Goal: Task Accomplishment & Management: Manage account settings

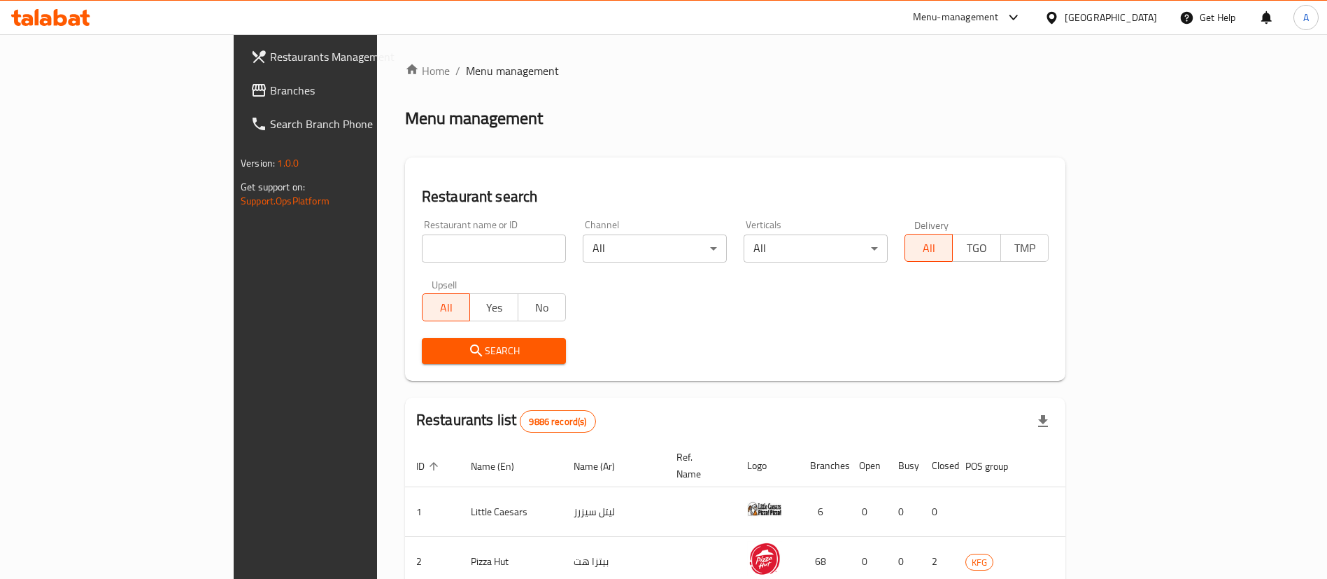
click at [422, 246] on input "search" at bounding box center [494, 248] width 144 height 28
type input "swaikhat"
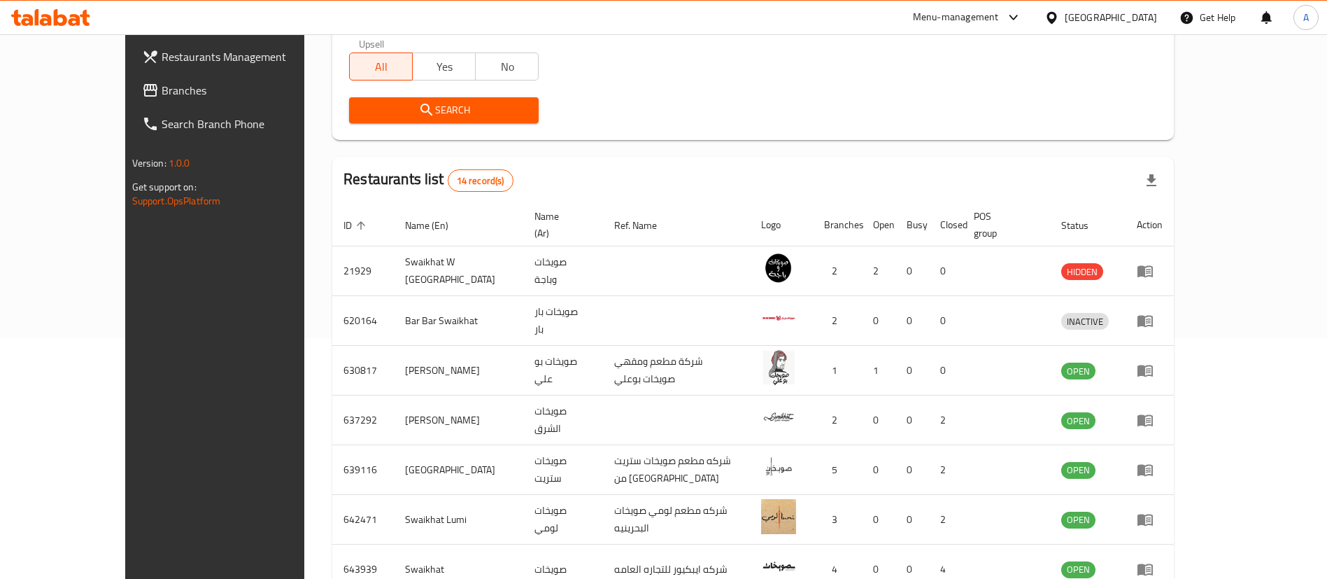
scroll to position [374, 0]
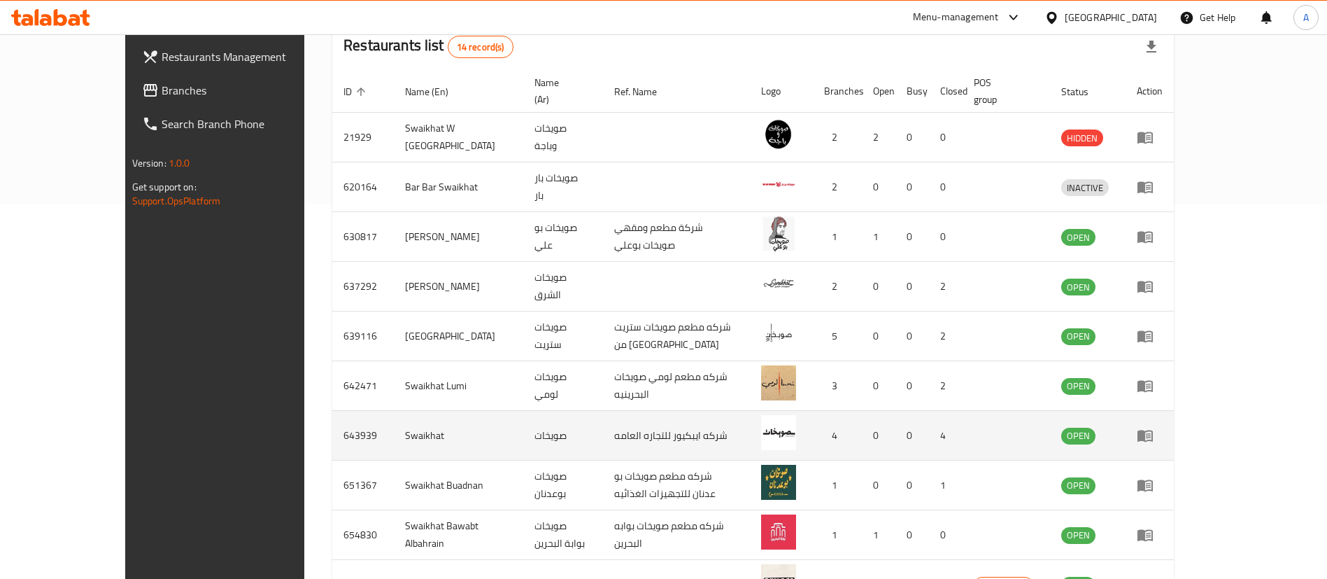
click at [1153, 430] on icon "enhanced table" at bounding box center [1145, 436] width 15 height 12
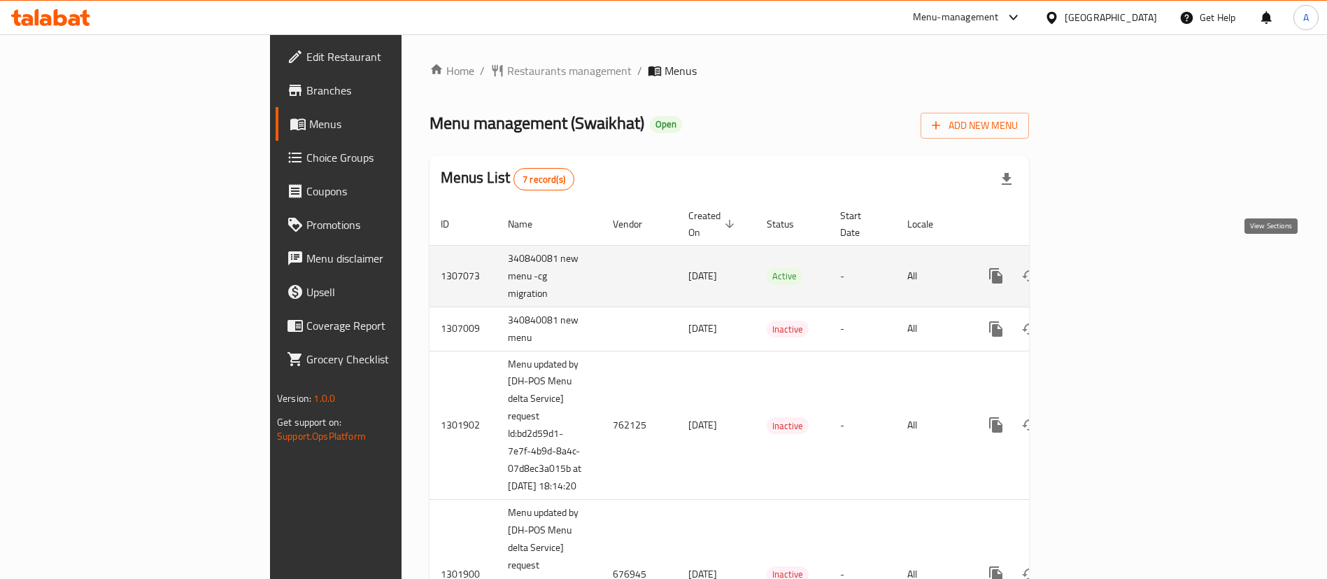
click at [1105, 267] on icon "enhanced table" at bounding box center [1097, 275] width 17 height 17
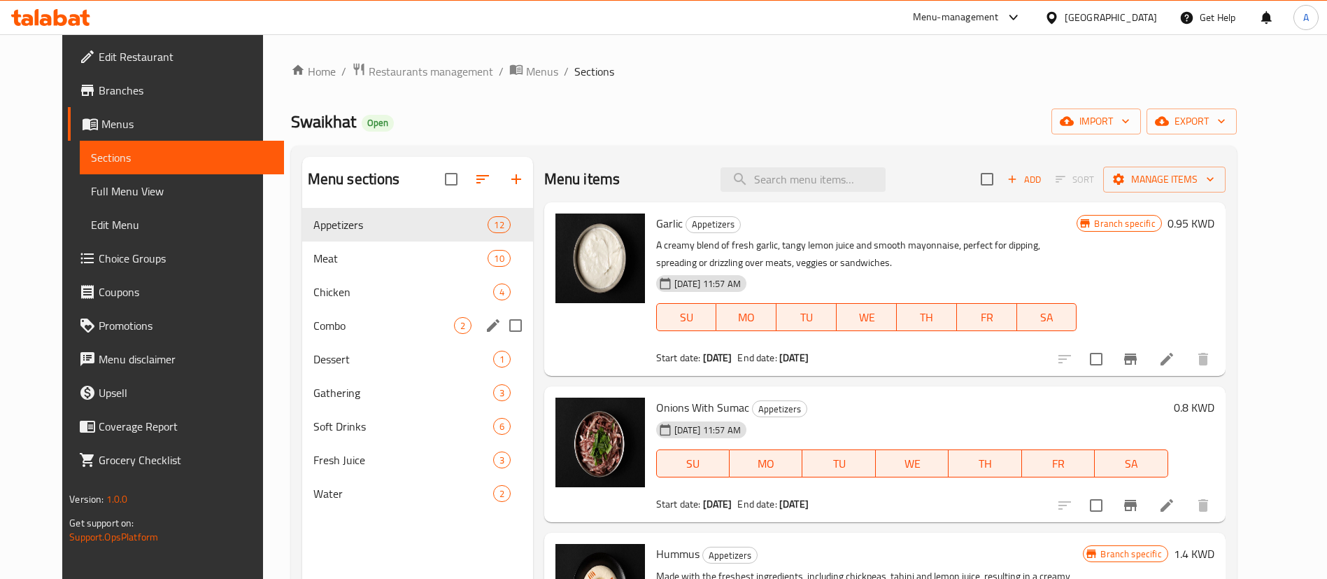
click at [365, 323] on span "Combo" at bounding box center [383, 325] width 141 height 17
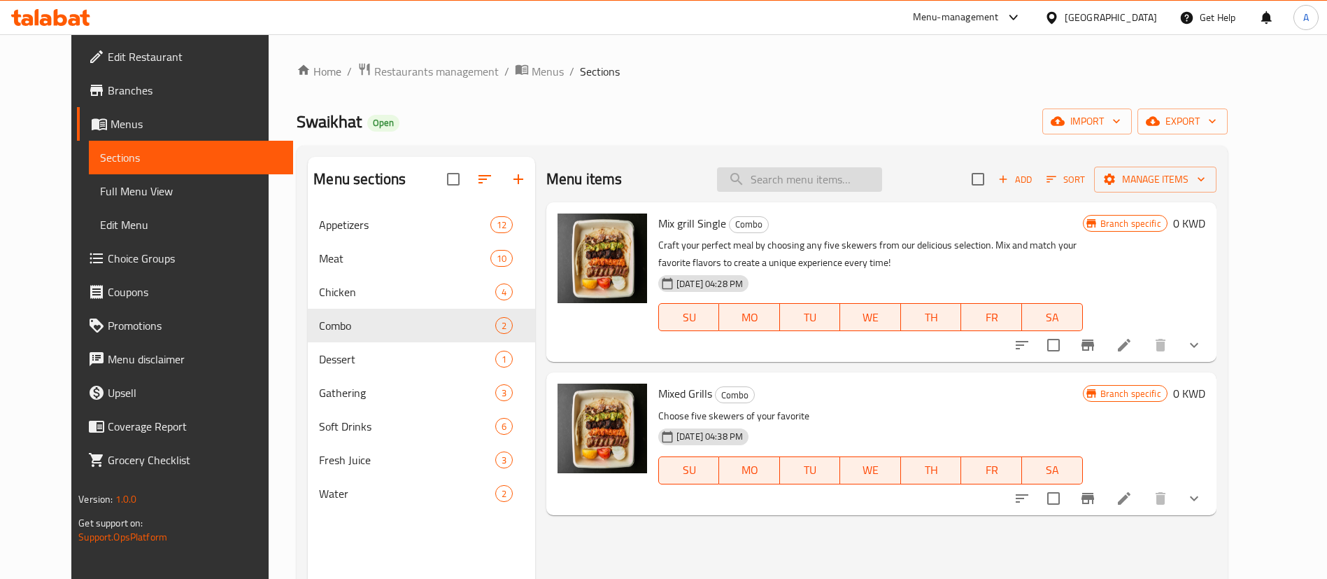
click at [818, 184] on input "search" at bounding box center [799, 179] width 165 height 24
paste input "Greek Yogurt [PERSON_NAME]"
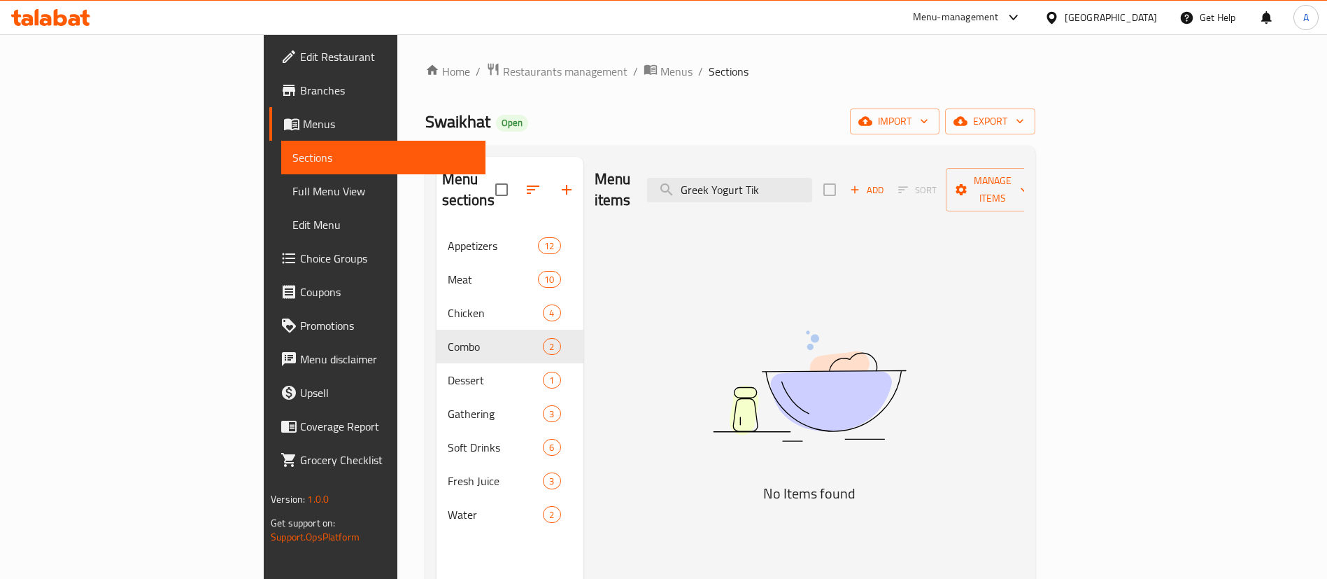
type input "Greek Yogurt Tik"
click at [1002, 106] on div "Home / Restaurants management / Menus / Sections Swaikhat Open import export Me…" at bounding box center [730, 404] width 610 height 684
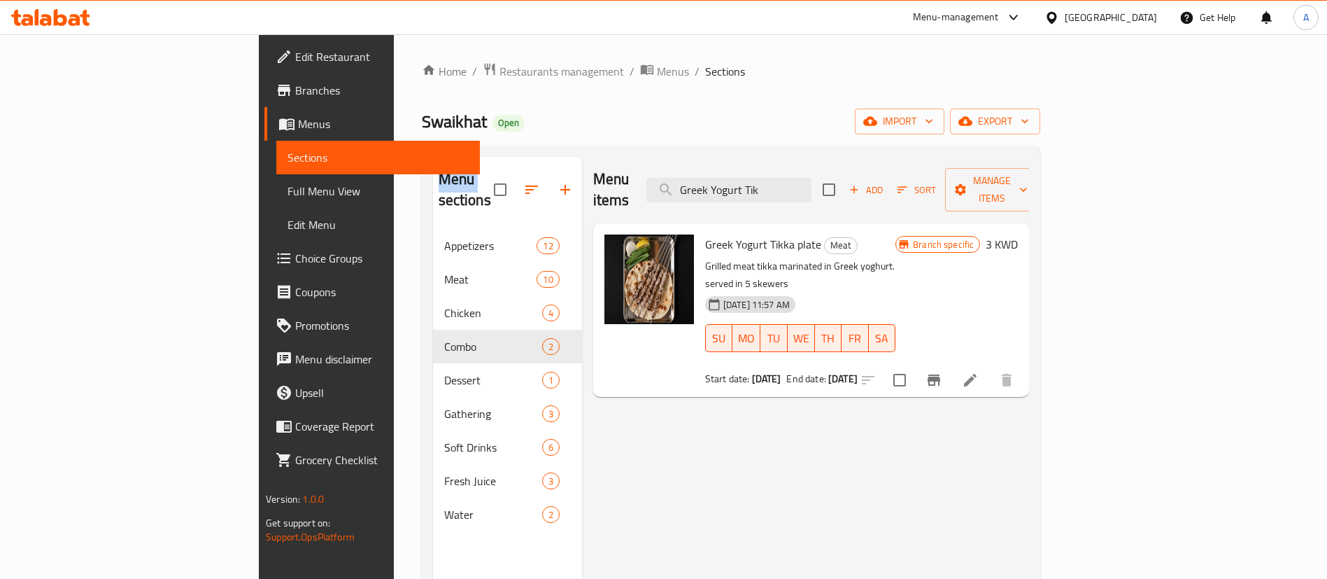
click at [1002, 106] on div "Home / Restaurants management / Menus / Sections Swaikhat Open import export Me…" at bounding box center [731, 404] width 619 height 684
click at [990, 367] on li at bounding box center [970, 379] width 39 height 25
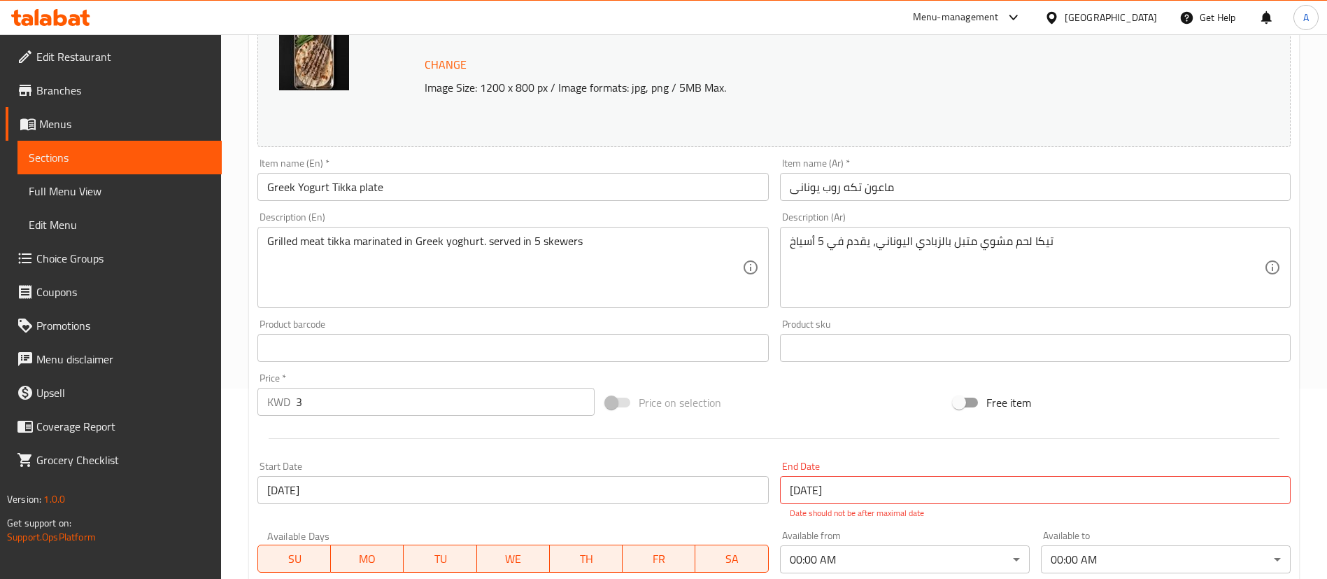
scroll to position [446, 0]
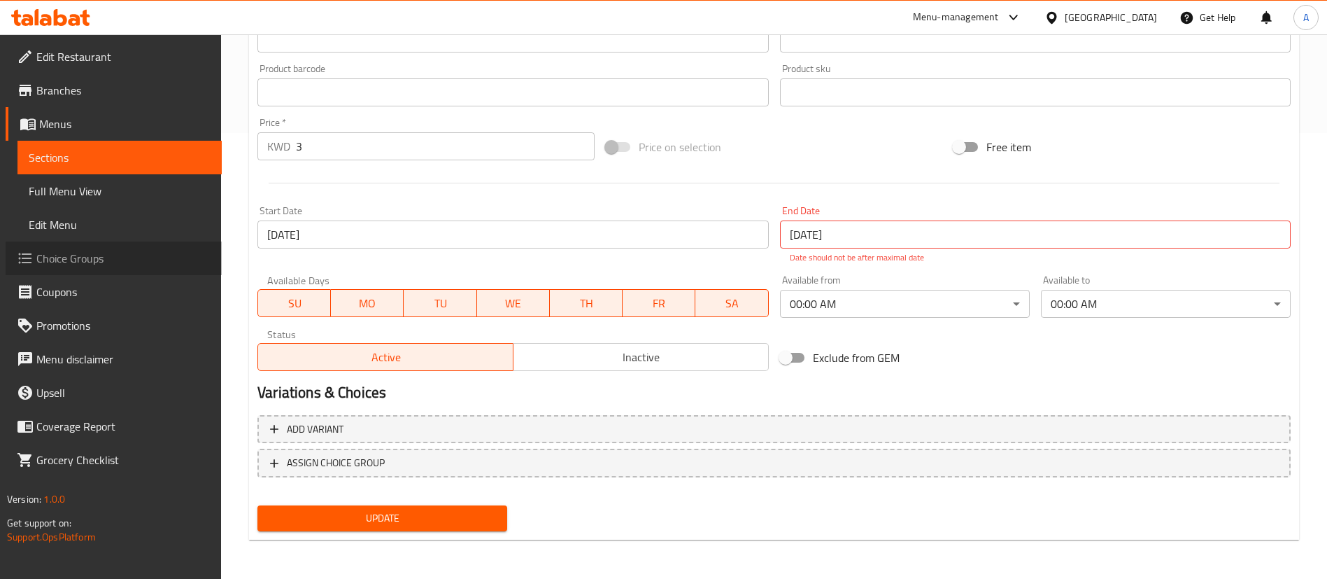
click at [153, 246] on link "Choice Groups" at bounding box center [114, 258] width 216 height 34
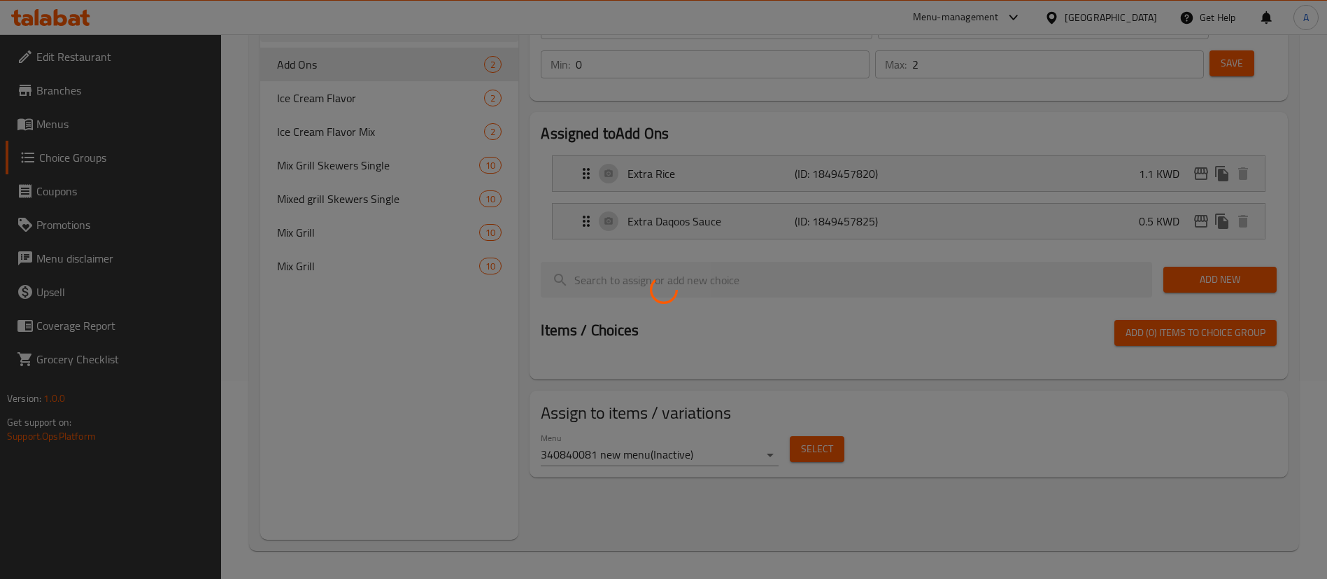
click at [348, 167] on div at bounding box center [663, 289] width 1327 height 579
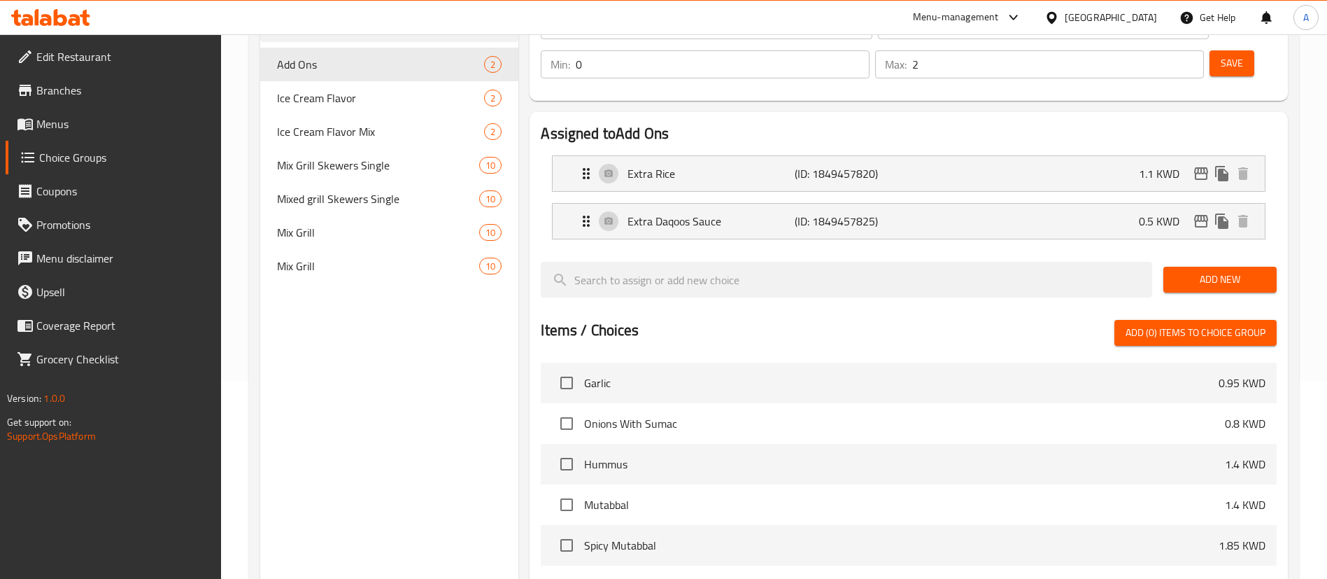
click at [348, 167] on div "Home / Restaurants management / Choice Groups Choice Groups Choice Groups Add O…" at bounding box center [774, 347] width 1050 height 966
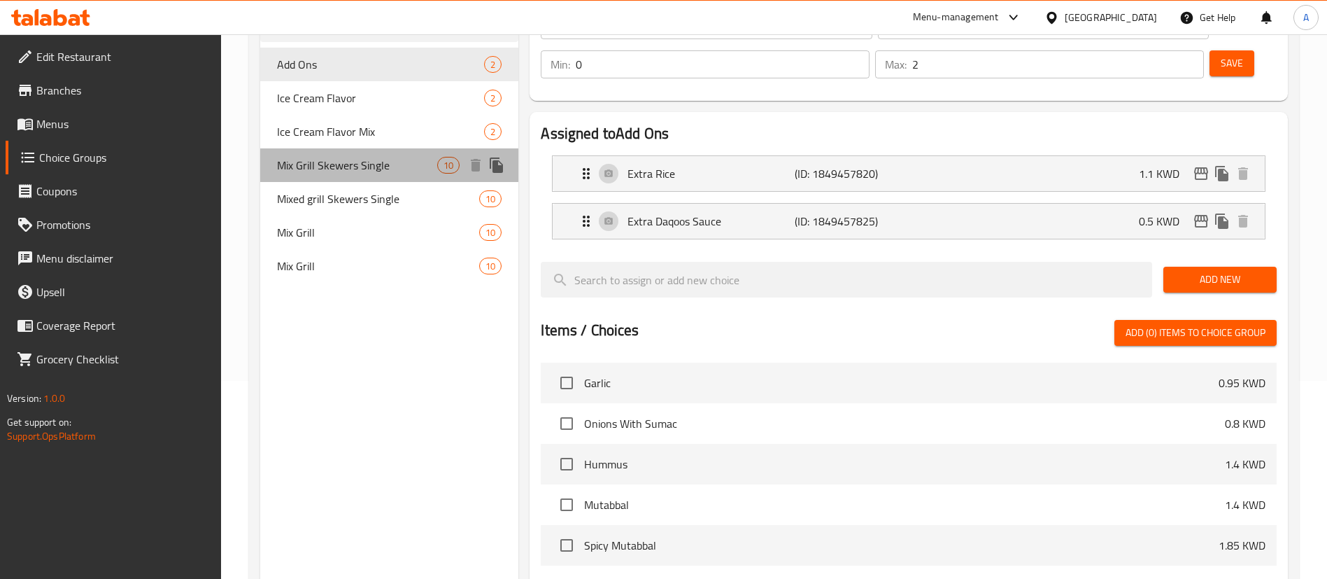
click at [348, 167] on span "Mix Grill Skewers Single" at bounding box center [357, 165] width 160 height 17
type input "Mix Grill Skewers Single"
type input "أسياخ مشاوي مشكلة فردية"
type input "2"
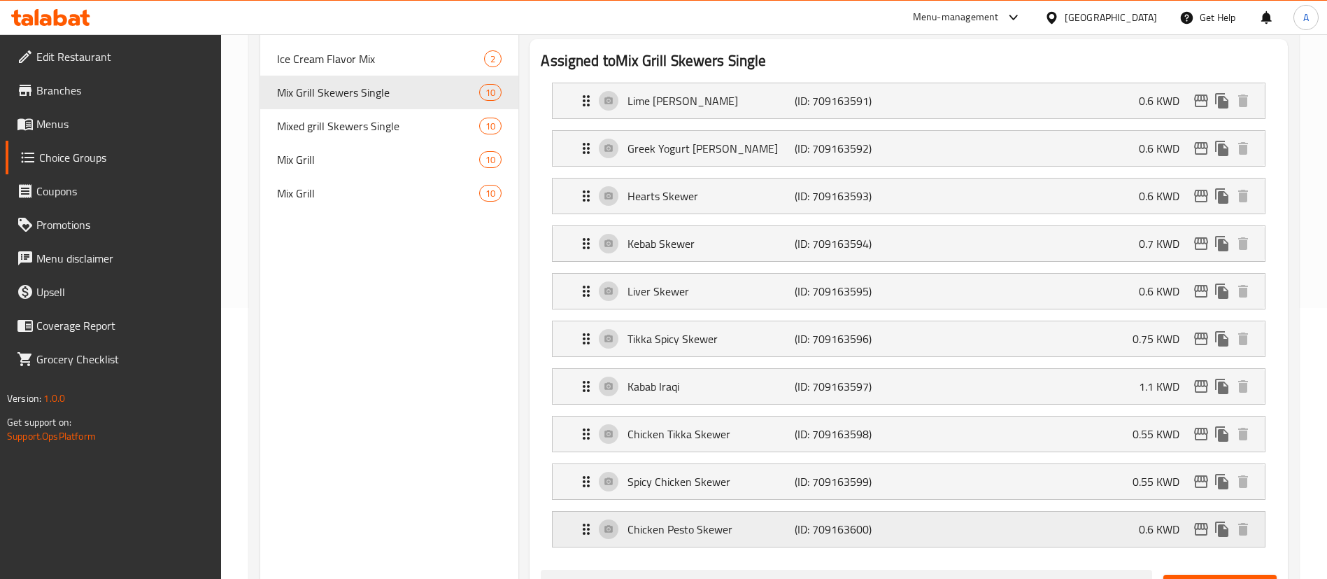
scroll to position [303, 0]
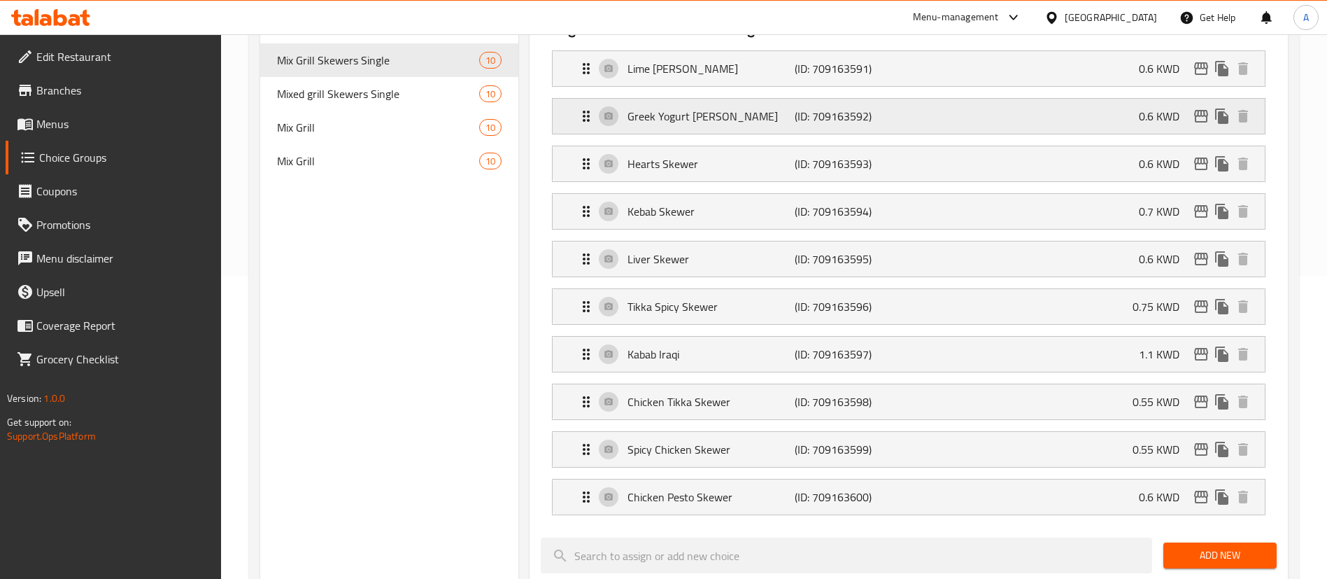
click at [681, 108] on p "Greek Yogurt [PERSON_NAME]" at bounding box center [711, 116] width 167 height 17
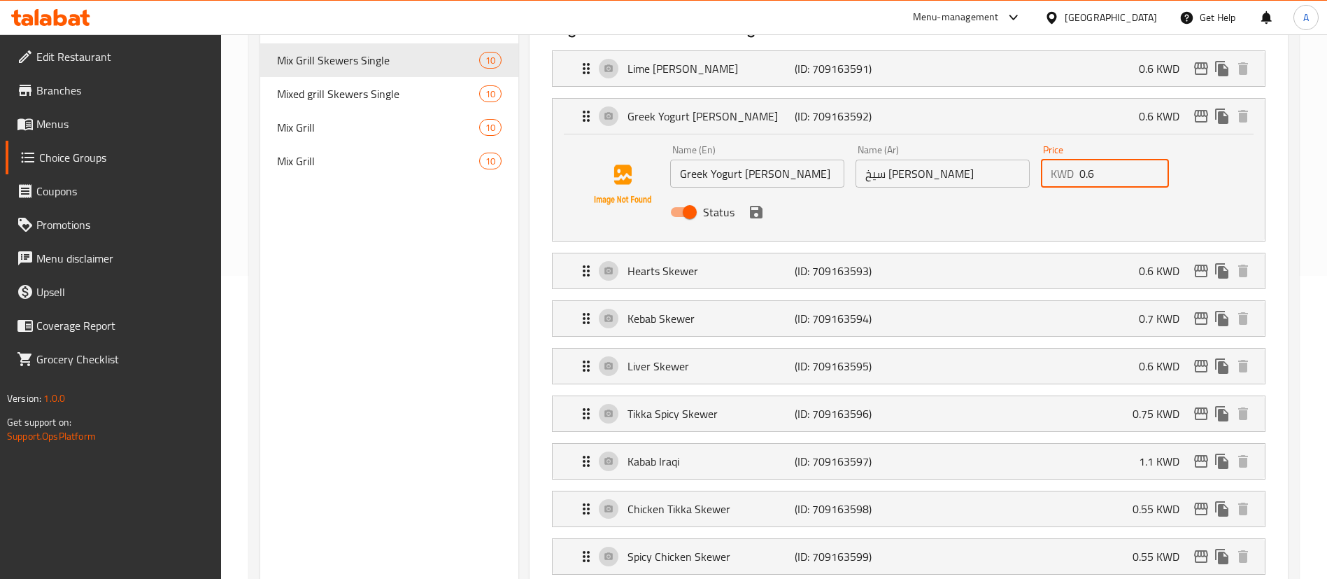
click at [1097, 160] on input "0.6" at bounding box center [1125, 174] width 90 height 28
click at [754, 206] on icon "save" at bounding box center [756, 212] width 13 height 13
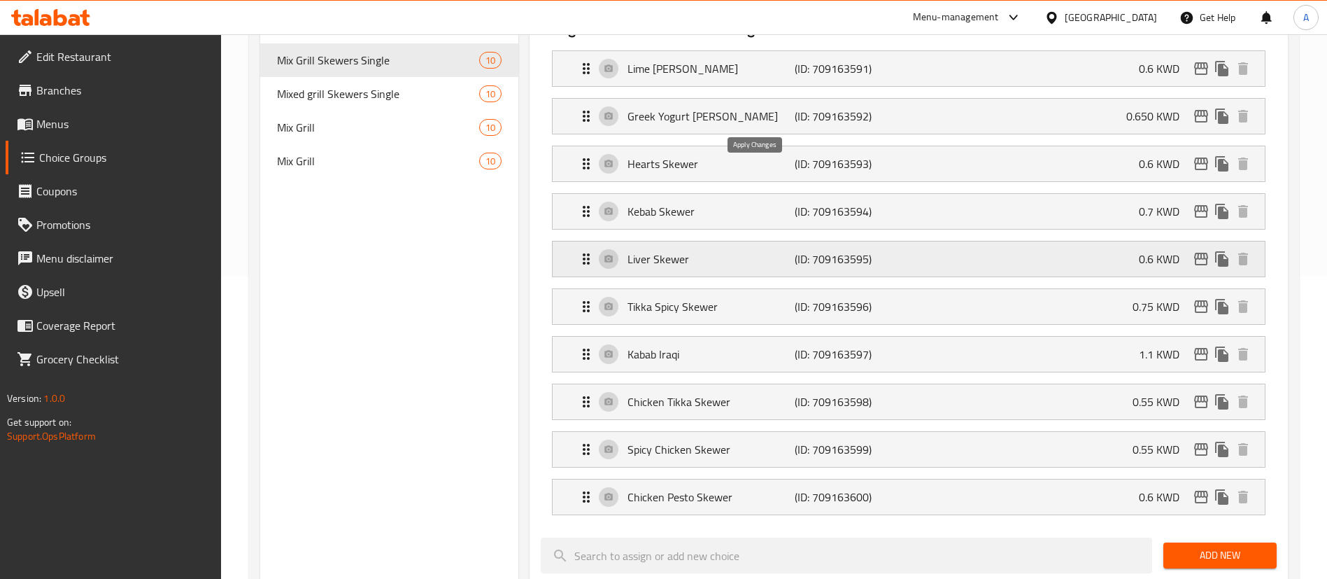
type input "0.650"
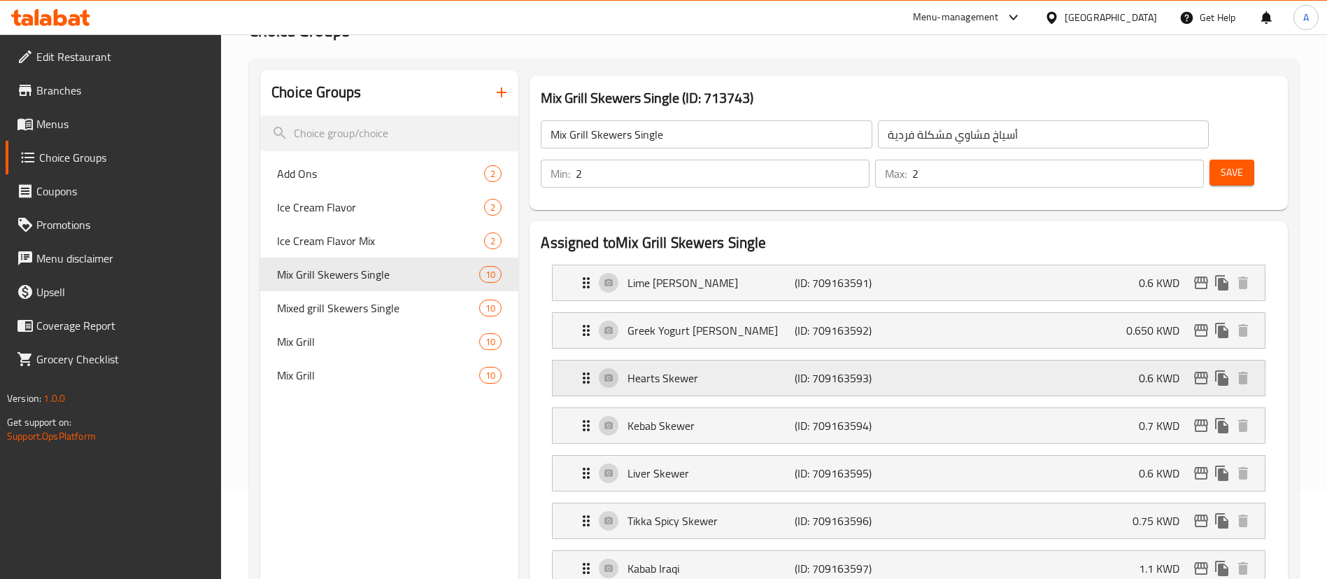
scroll to position [0, 0]
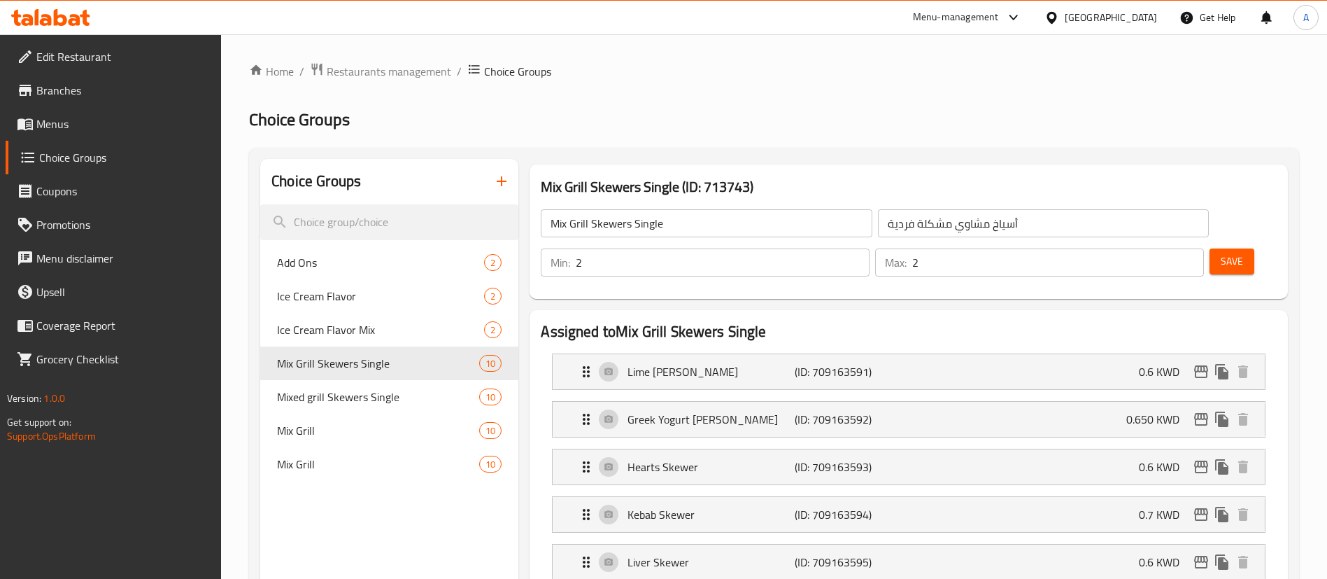
click at [1229, 248] on button "Save" at bounding box center [1232, 261] width 45 height 26
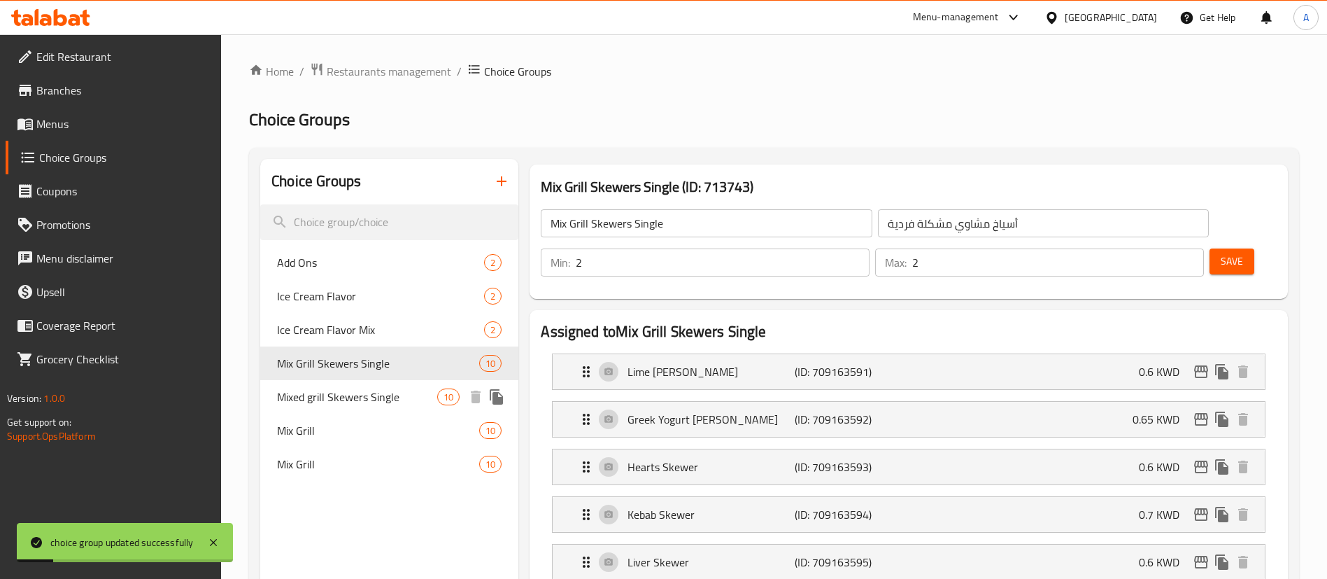
click at [320, 398] on span "Mixed grill Skewers Single" at bounding box center [357, 396] width 160 height 17
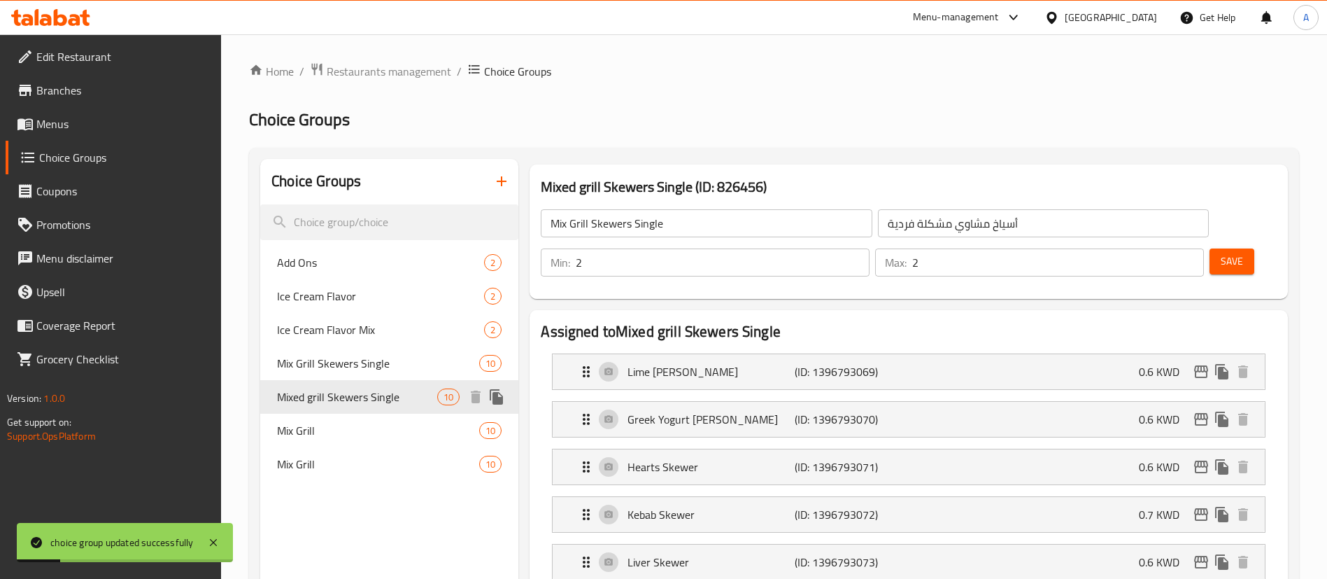
type input "Mixed grill Skewers Single"
type input "3"
click at [812, 411] on p "(ID: 1396793070)" at bounding box center [850, 419] width 111 height 17
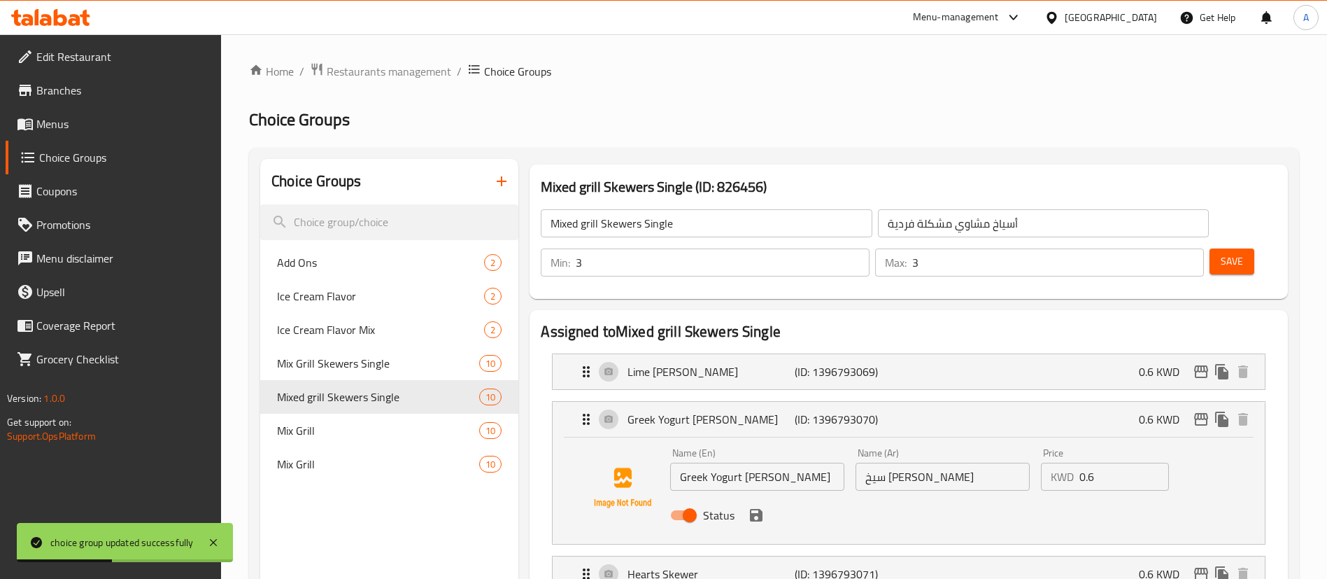
click at [1110, 462] on input "0.6" at bounding box center [1125, 476] width 90 height 28
type input "0.650"
click at [758, 504] on button "save" at bounding box center [756, 514] width 21 height 21
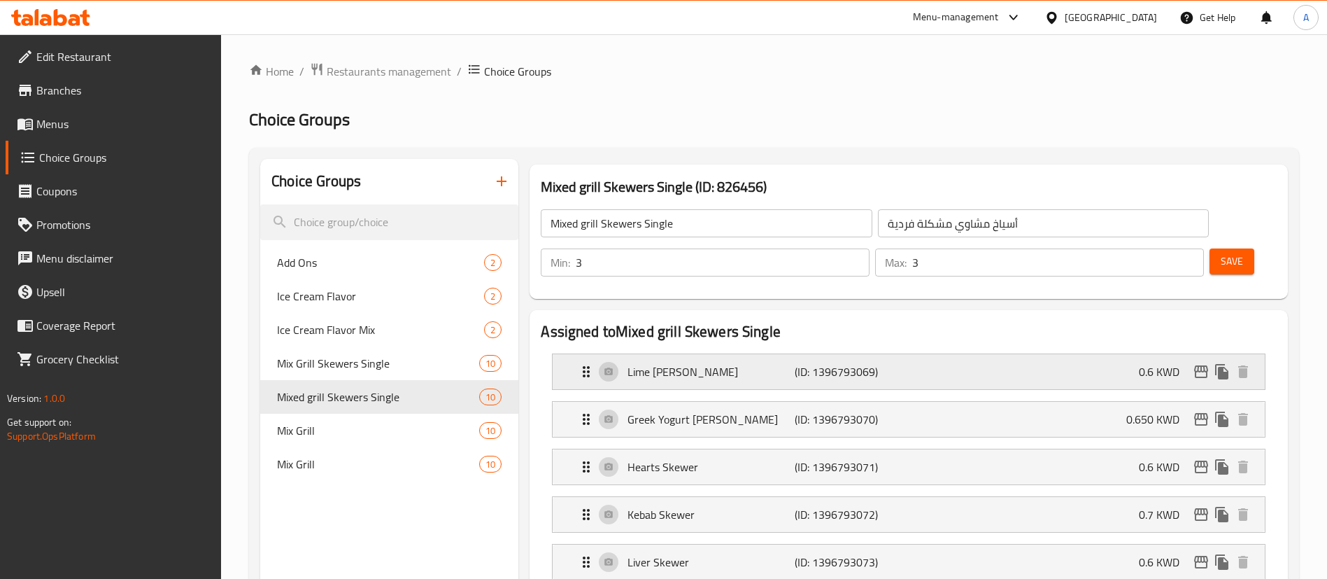
click at [807, 363] on p "(ID: 1396793069)" at bounding box center [850, 371] width 111 height 17
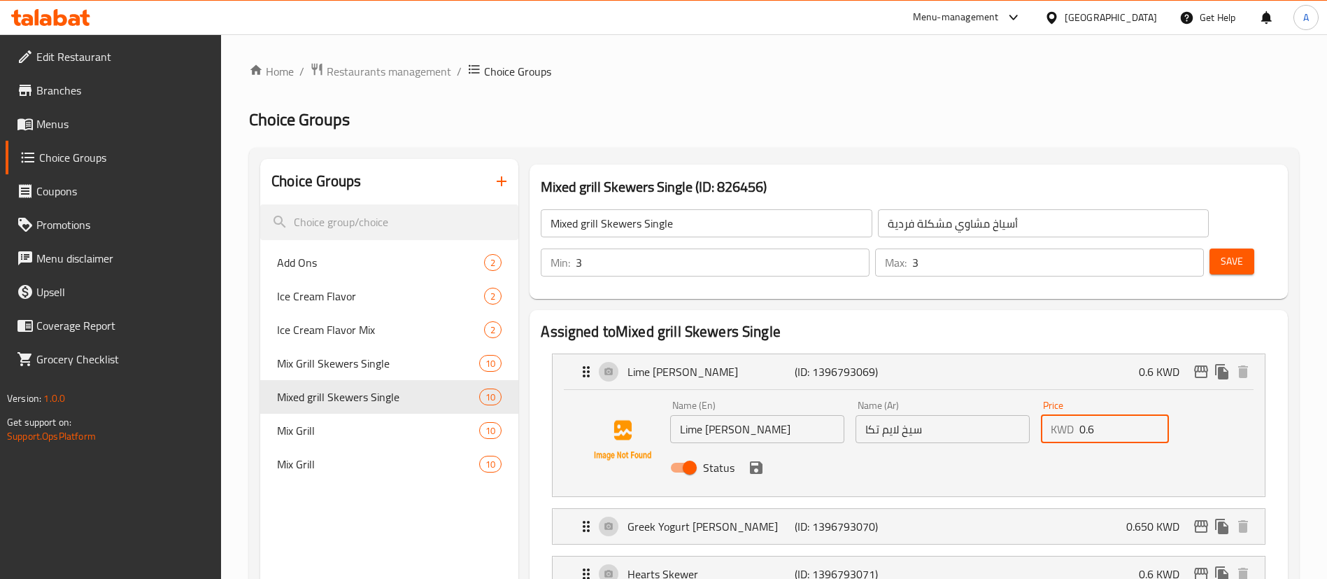
click at [1116, 415] on input "0.6" at bounding box center [1125, 429] width 90 height 28
click at [756, 461] on icon "save" at bounding box center [756, 467] width 13 height 13
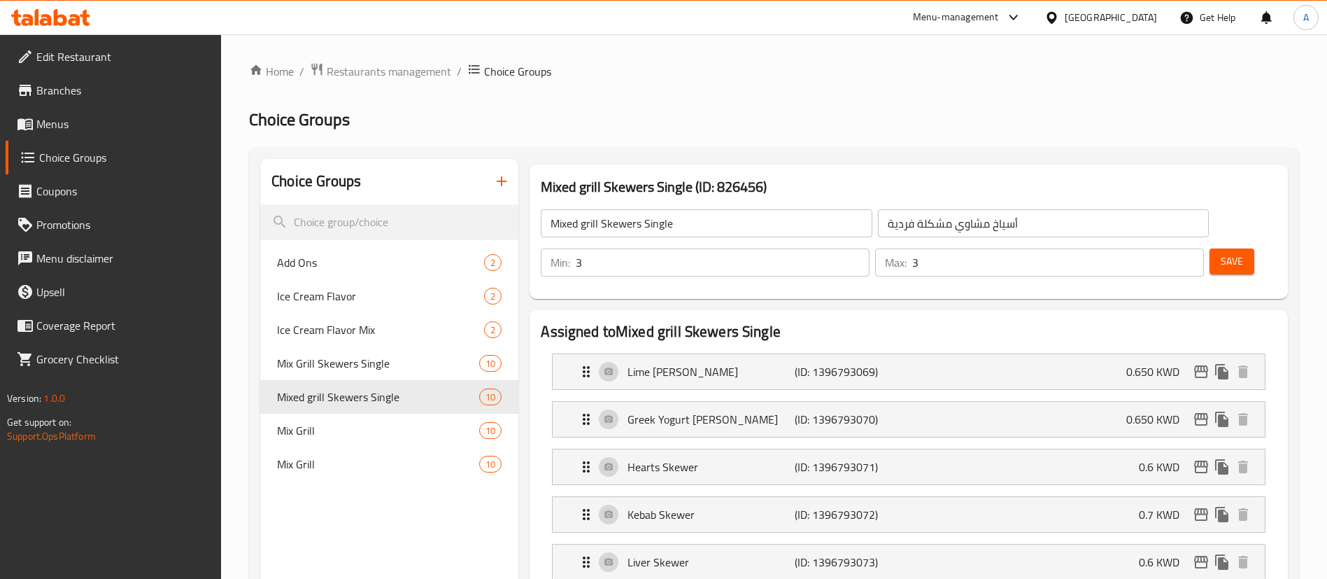
type input "0.650"
click at [370, 365] on span "Mix Grill Skewers Single" at bounding box center [357, 363] width 160 height 17
type input "Mix Grill Skewers Single"
type input "2"
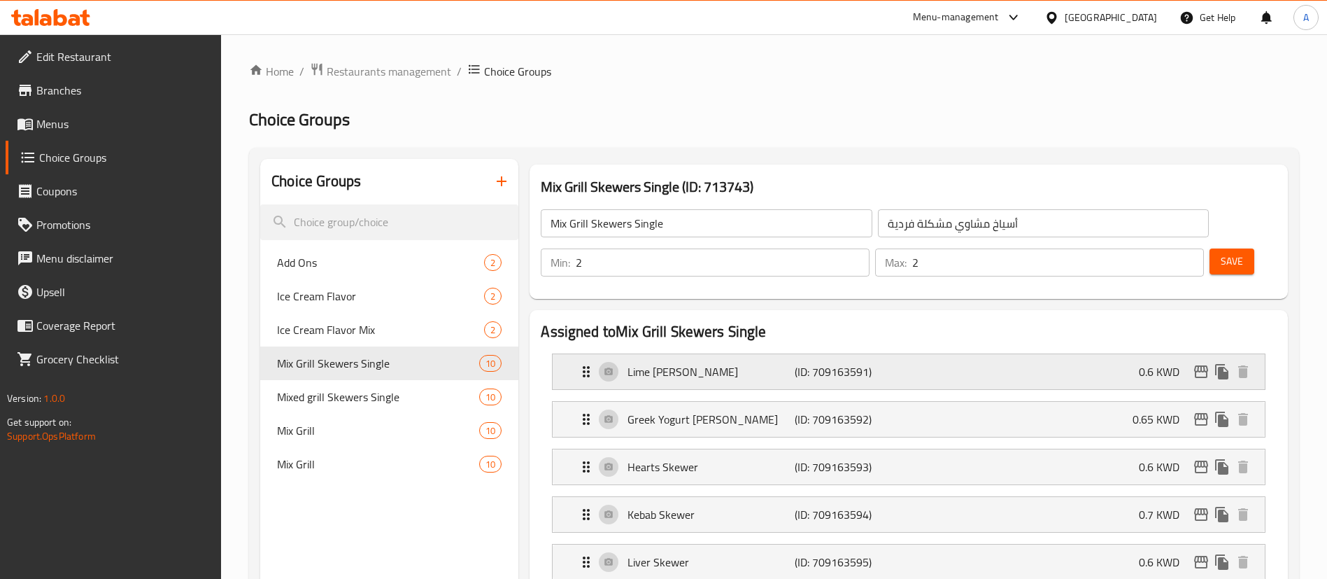
click at [1089, 354] on div "Lime [PERSON_NAME] (ID: 709163591) 0.6 KWD" at bounding box center [913, 371] width 670 height 35
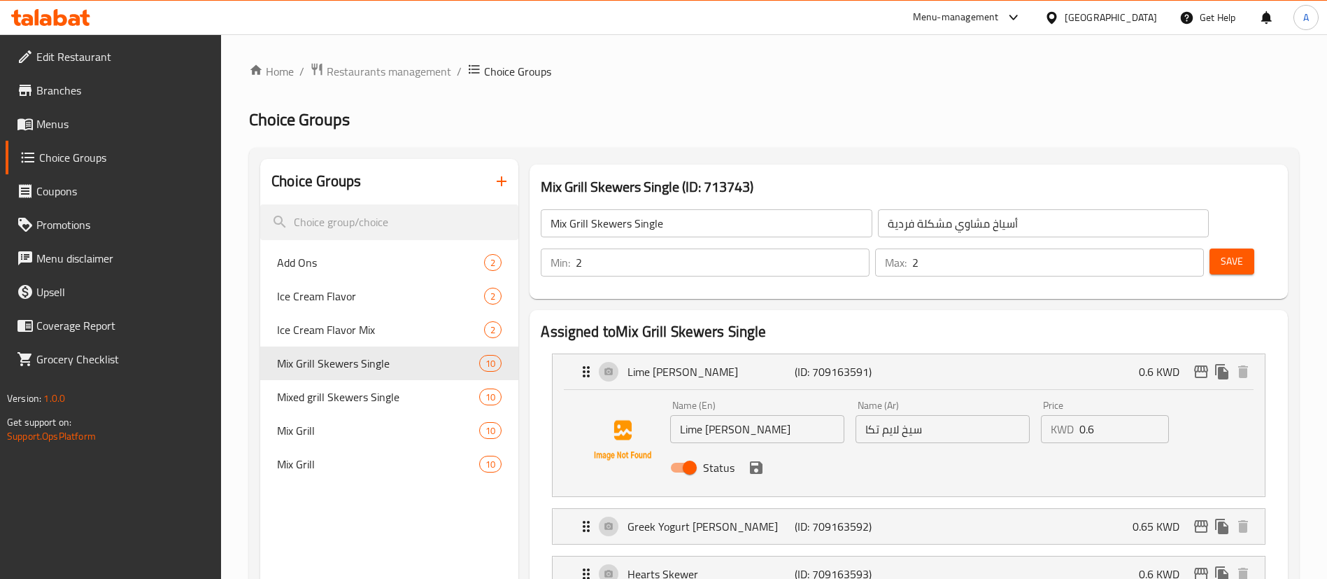
click at [1115, 415] on input "0.6" at bounding box center [1125, 429] width 90 height 28
click at [758, 461] on icon "save" at bounding box center [756, 467] width 13 height 13
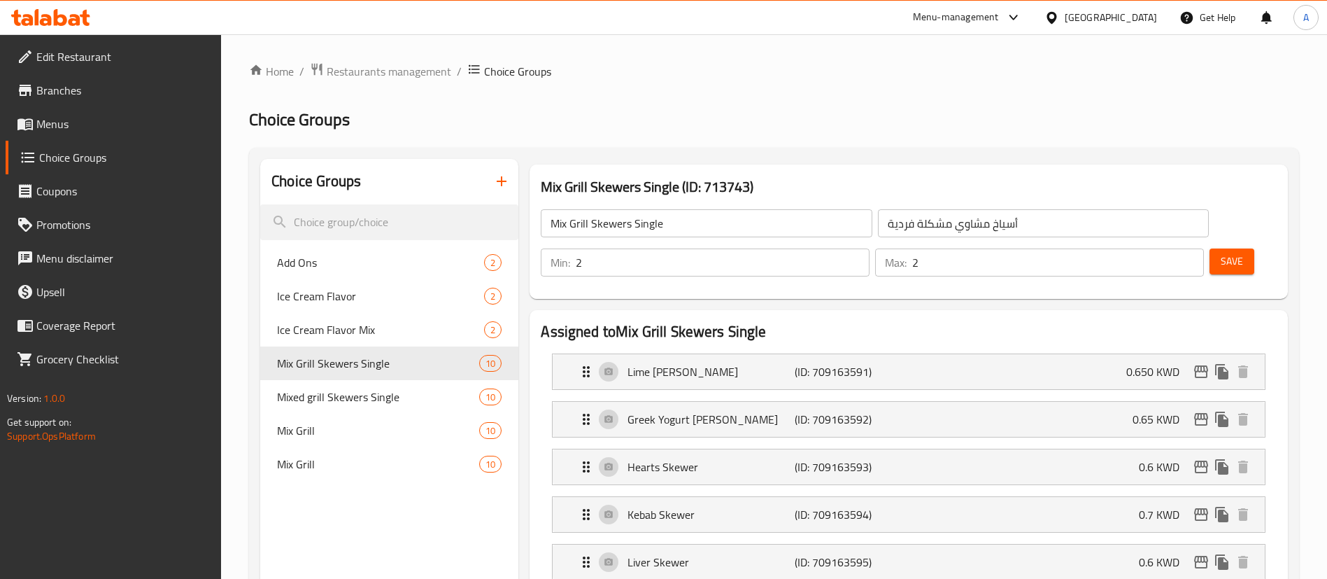
type input "0.650"
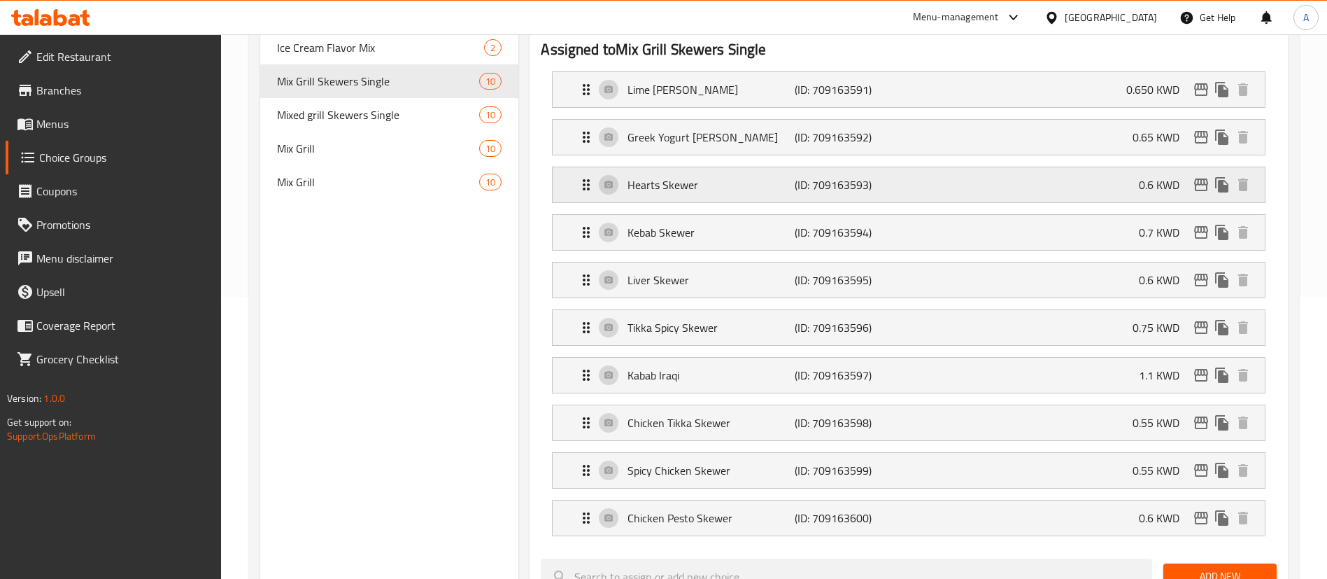
scroll to position [315, 0]
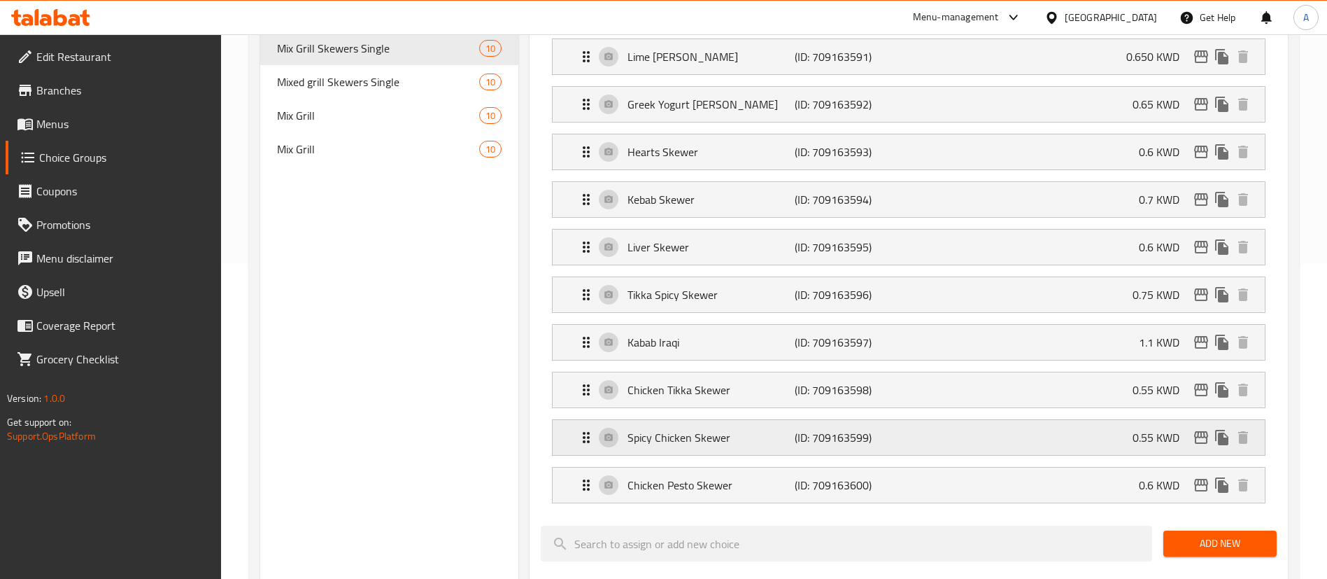
click at [758, 429] on p "Spicy Chicken Skewer" at bounding box center [711, 437] width 167 height 17
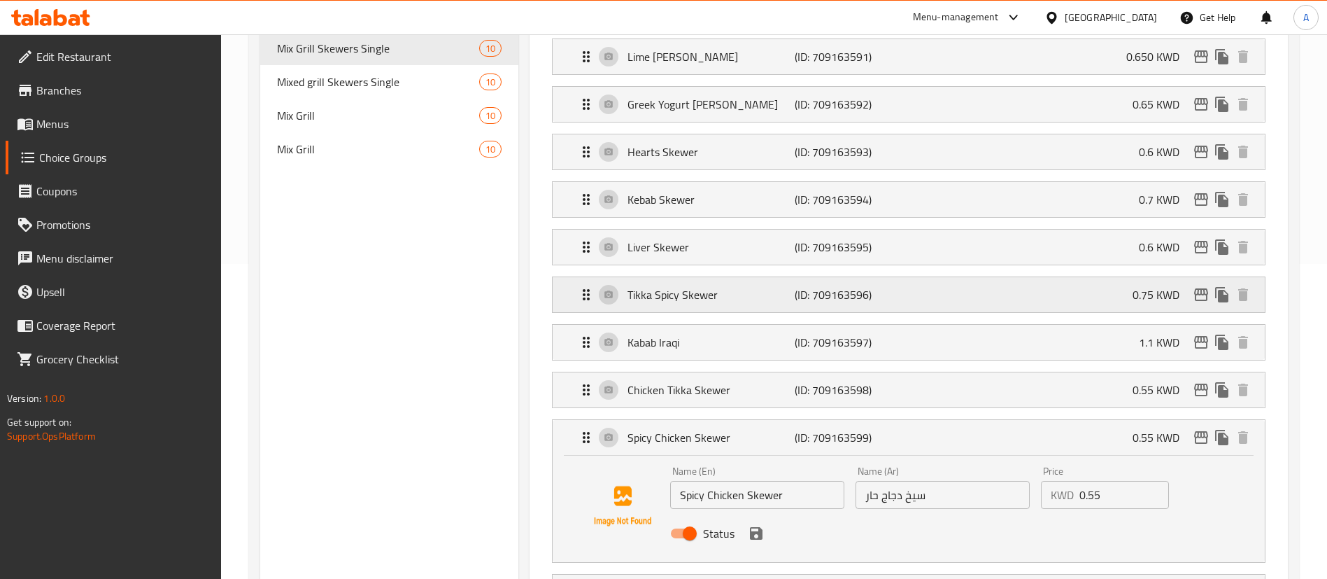
click at [681, 286] on p "Tikka Spicy Skewer" at bounding box center [711, 294] width 167 height 17
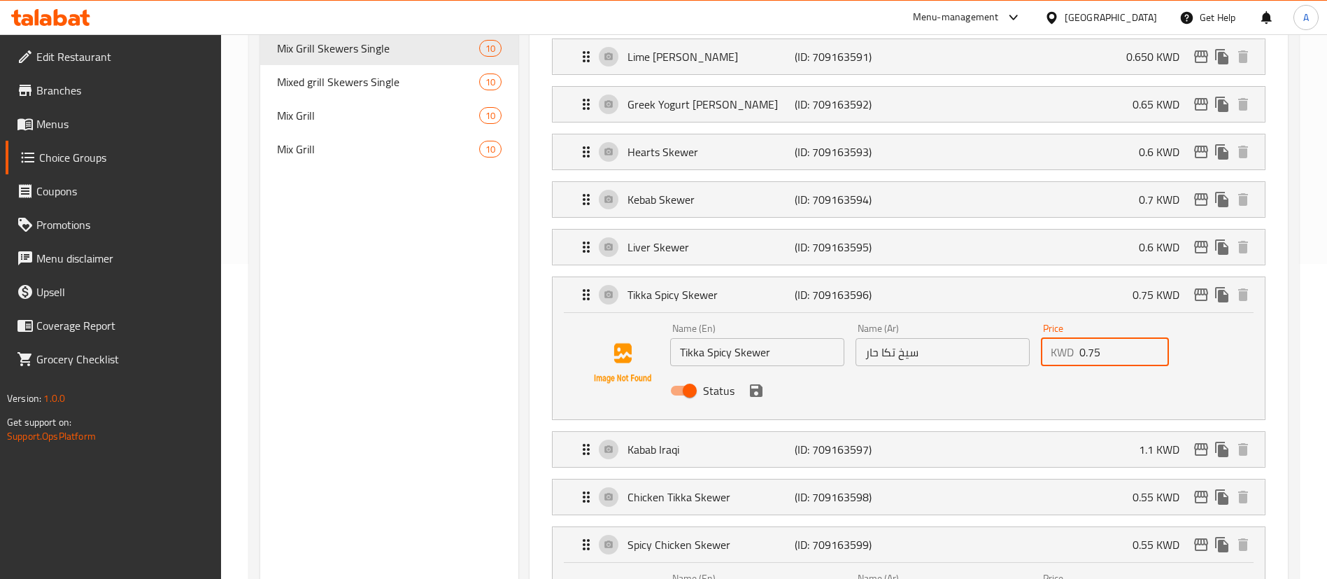
drag, startPoint x: 1113, startPoint y: 320, endPoint x: 1033, endPoint y: 304, distance: 81.5
click at [1035, 318] on div "Name (En) Tikka Spicy Skewer Name (En) Name (Ar) سيخ تكا حار Name (Ar) Price KW…" at bounding box center [943, 364] width 556 height 92
click at [756, 384] on icon "save" at bounding box center [756, 390] width 13 height 13
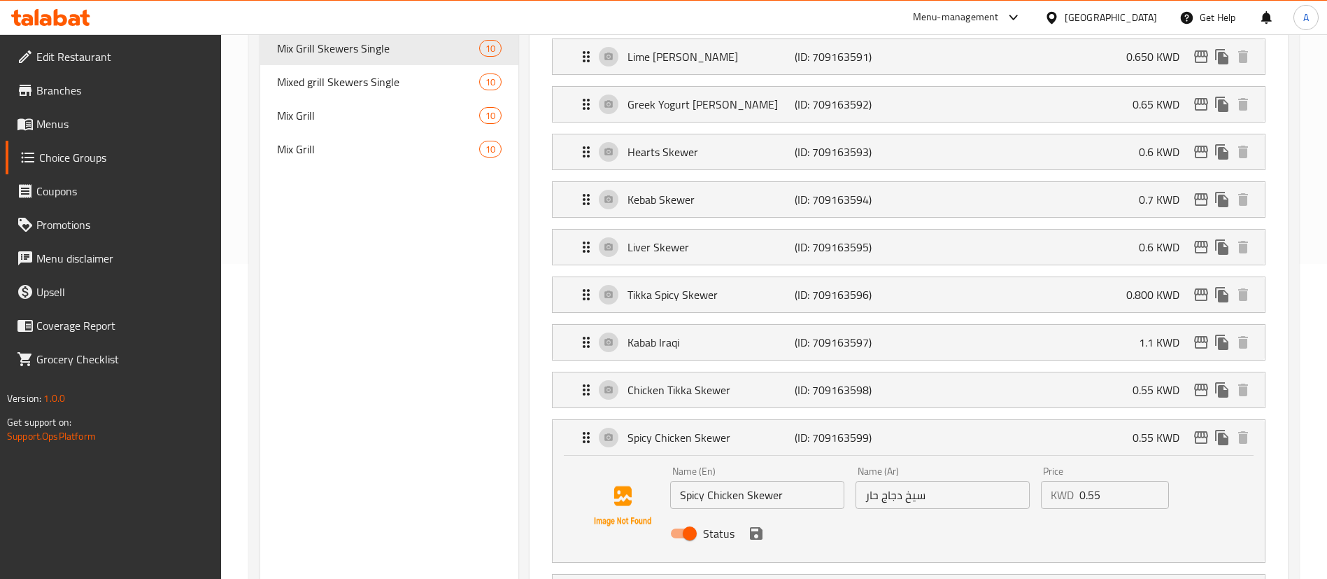
type input "0.800"
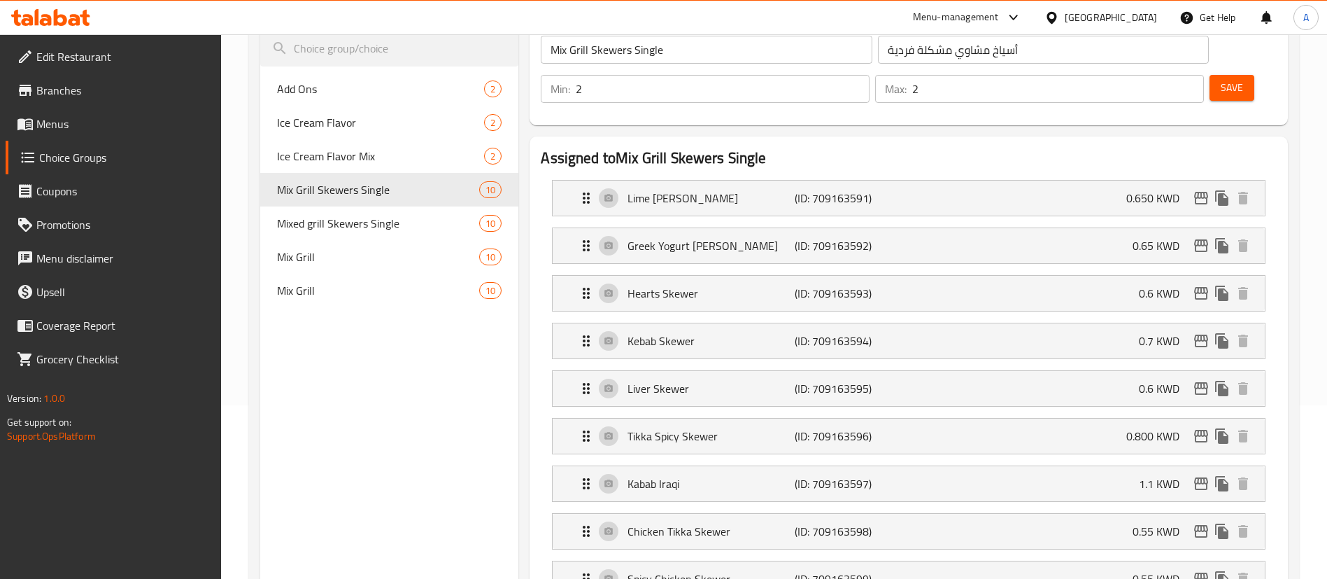
scroll to position [105, 0]
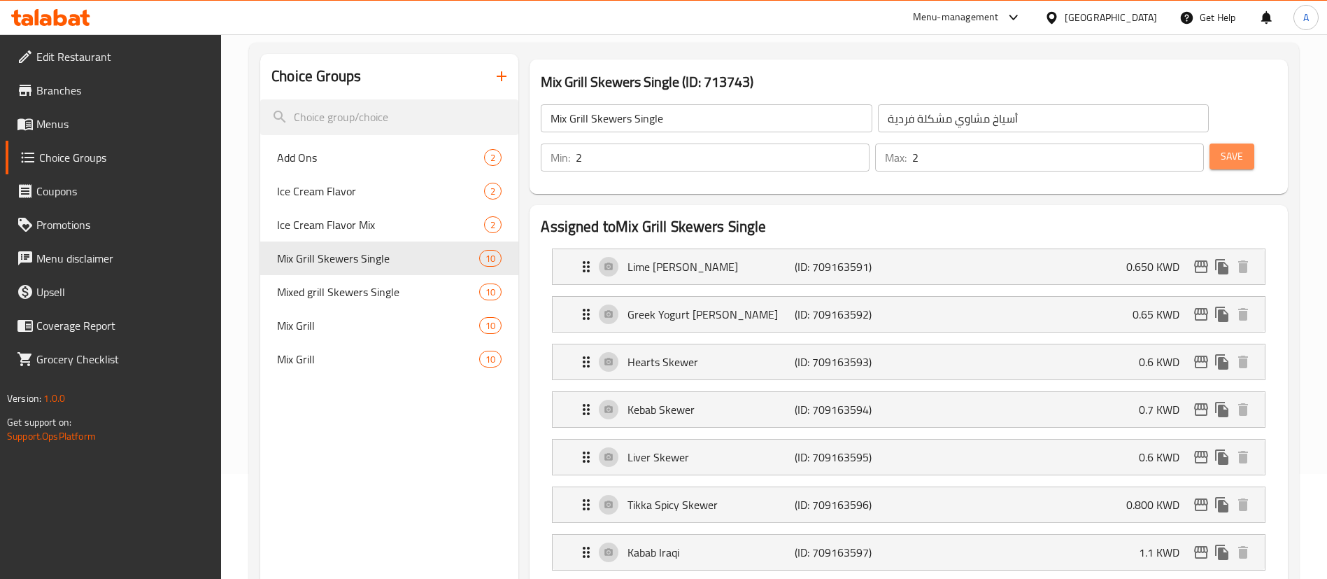
click at [1210, 143] on button "Save" at bounding box center [1232, 156] width 45 height 26
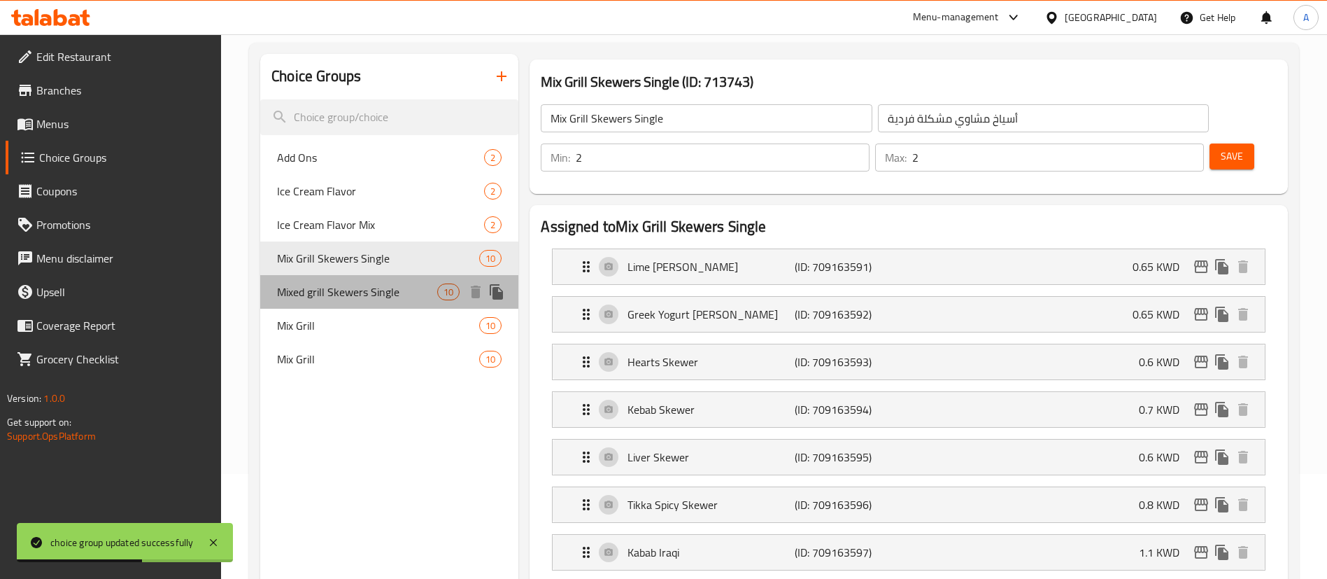
click at [295, 283] on span "Mixed grill Skewers Single" at bounding box center [357, 291] width 160 height 17
type input "Mixed grill Skewers Single"
type input "3"
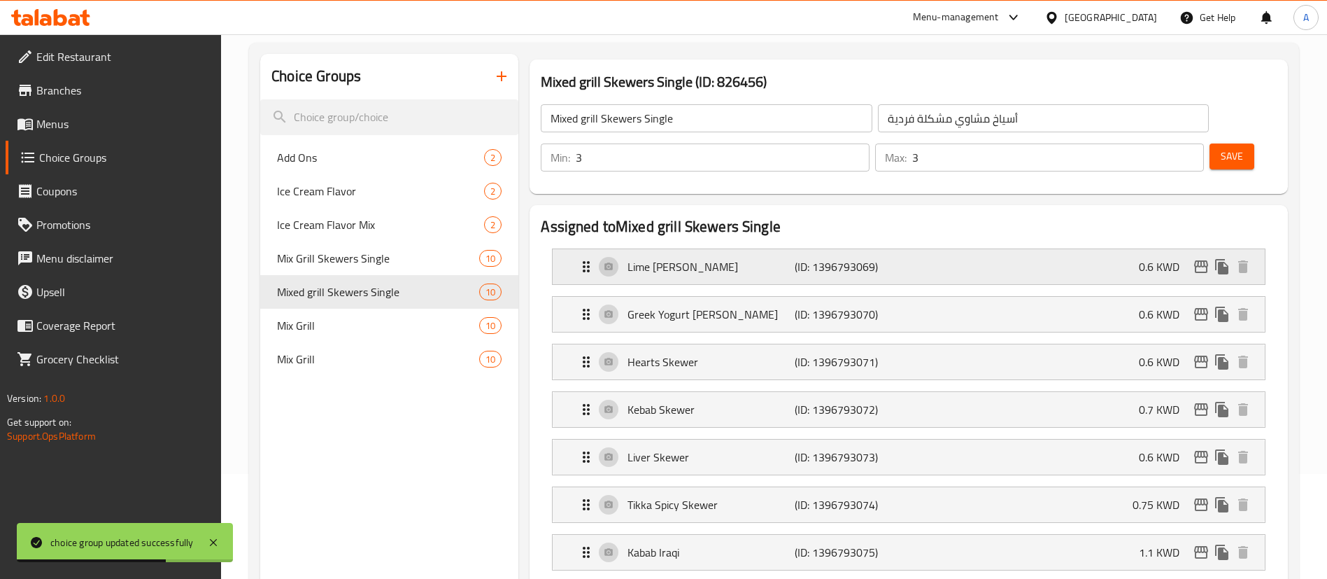
click at [751, 258] on p "Lime [PERSON_NAME]" at bounding box center [711, 266] width 167 height 17
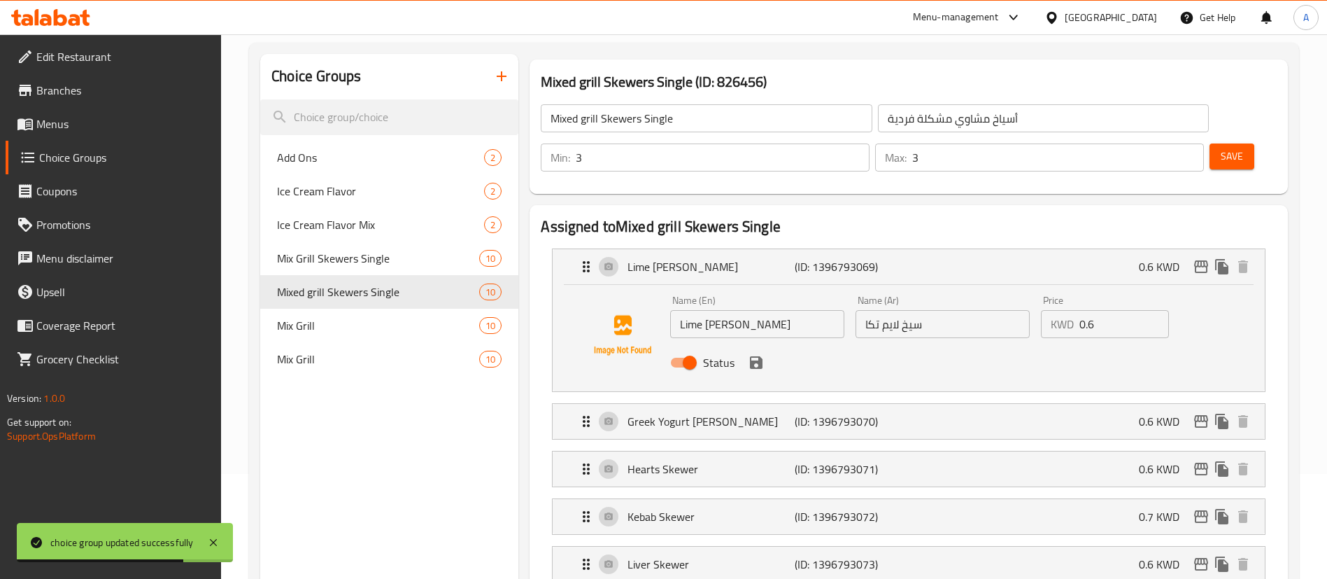
click at [1126, 310] on input "0.6" at bounding box center [1125, 324] width 90 height 28
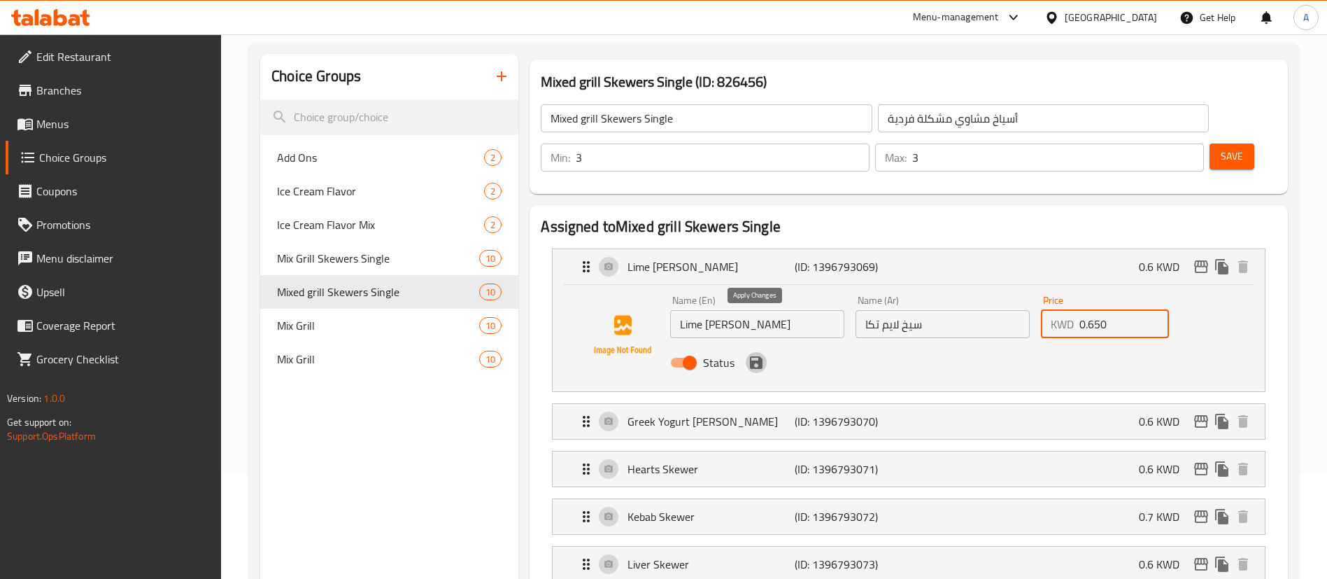
click at [753, 356] on icon "save" at bounding box center [756, 362] width 13 height 13
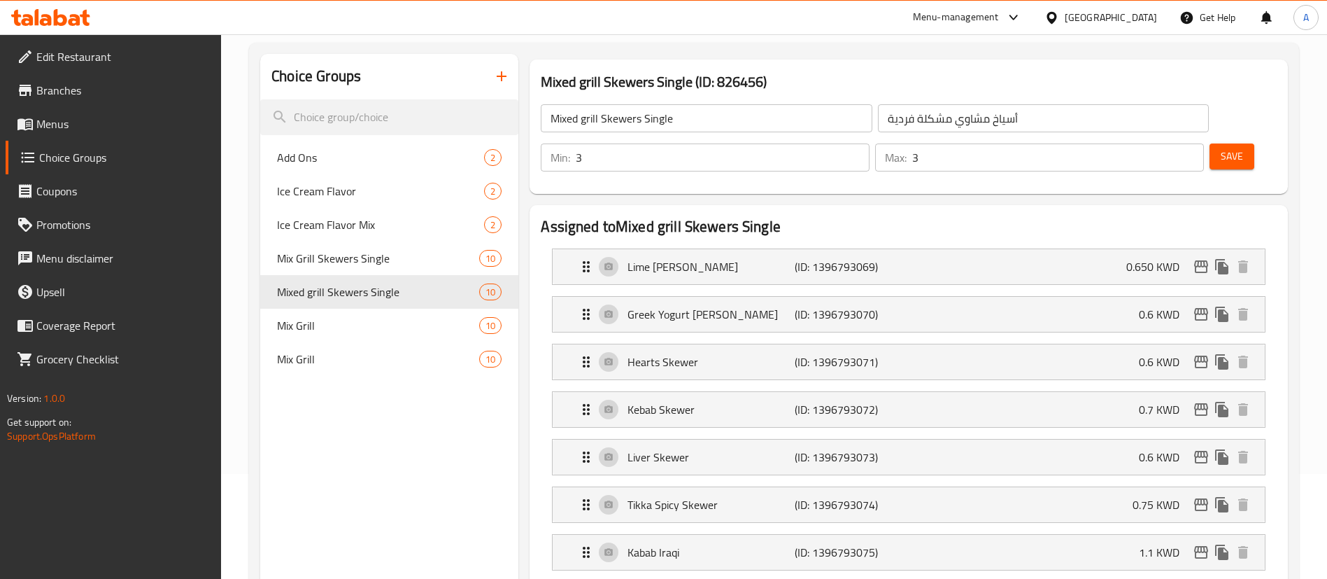
type input "0.650"
click at [1105, 290] on li "Greek Yogurt [PERSON_NAME] (ID: 1396793070) 0.6 KWD Name (En) Greek Yogurt Tikk…" at bounding box center [909, 314] width 736 height 48
click at [1110, 297] on div "Greek Yogurt [PERSON_NAME] (ID: 1396793070) 0.6 KWD" at bounding box center [913, 314] width 670 height 35
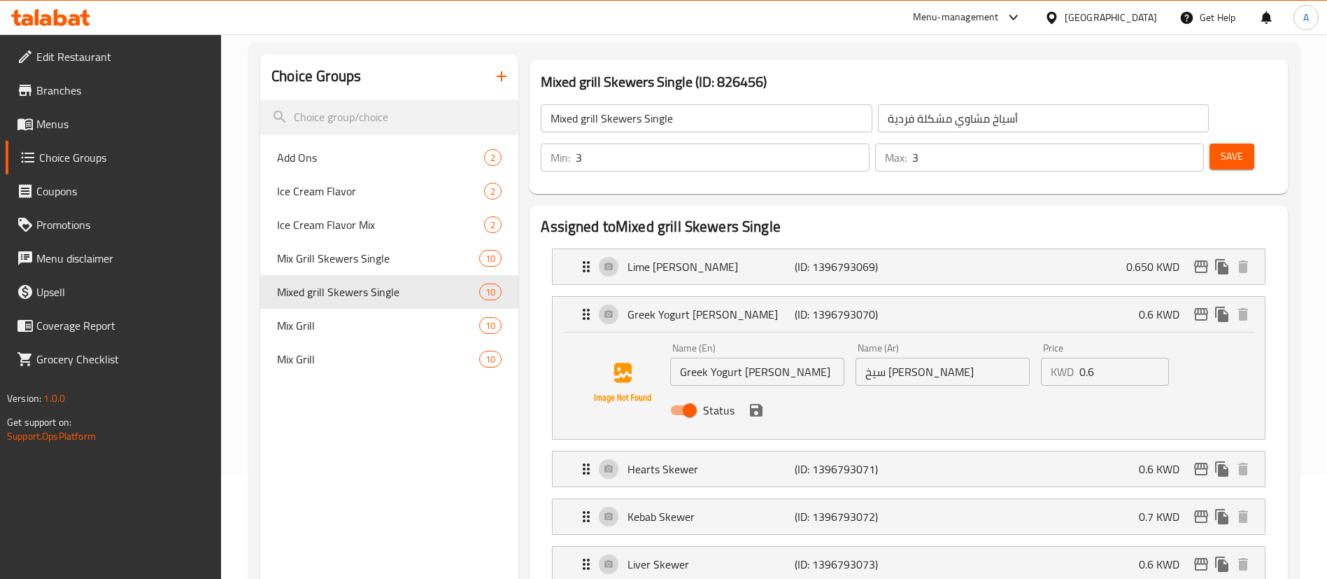
click at [1124, 358] on input "0.6" at bounding box center [1125, 372] width 90 height 28
click at [749, 402] on icon "save" at bounding box center [756, 410] width 17 height 17
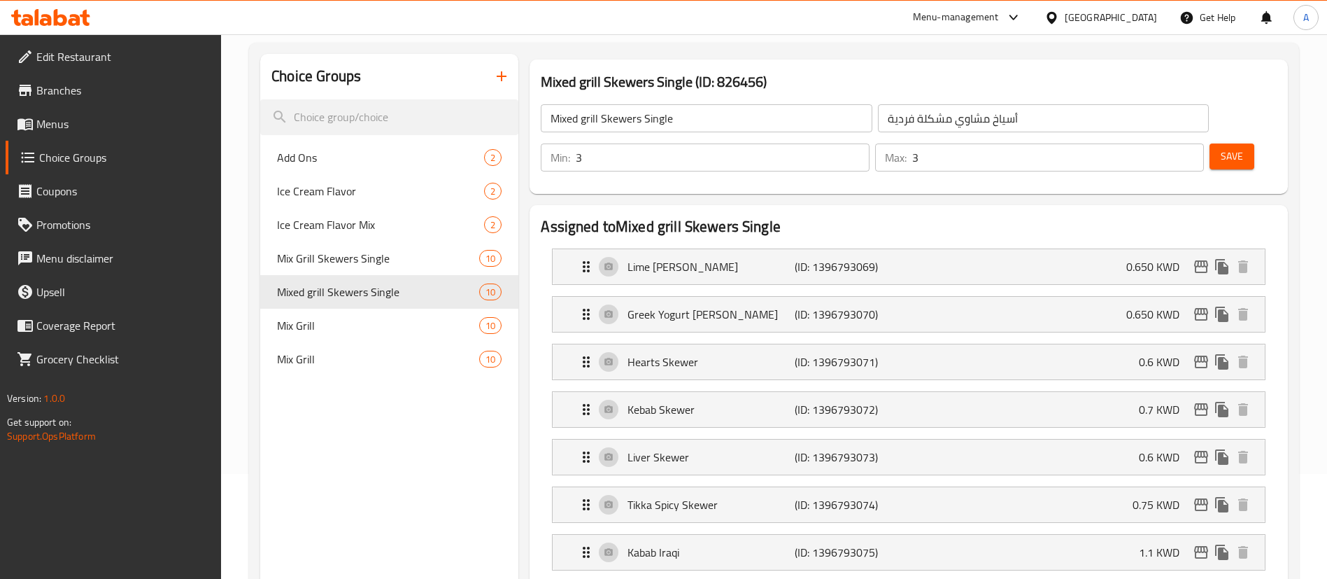
type input "0.650"
click at [1221, 148] on span "Save" at bounding box center [1232, 156] width 22 height 17
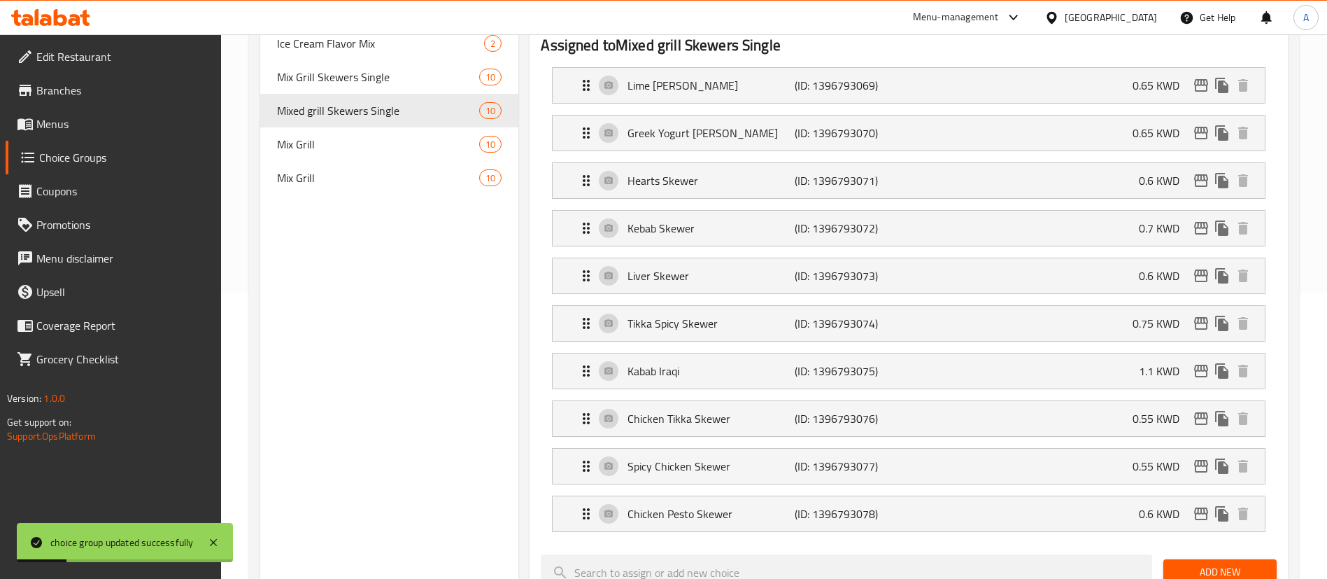
scroll to position [315, 0]
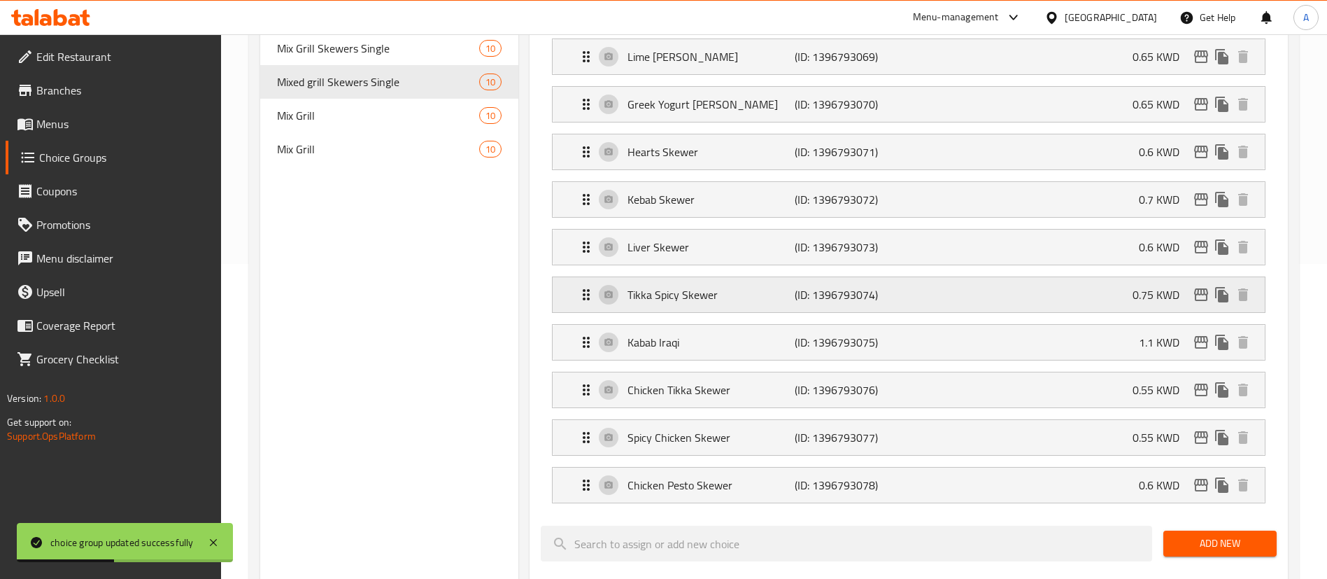
click at [879, 286] on p "(ID: 1396793074)" at bounding box center [850, 294] width 111 height 17
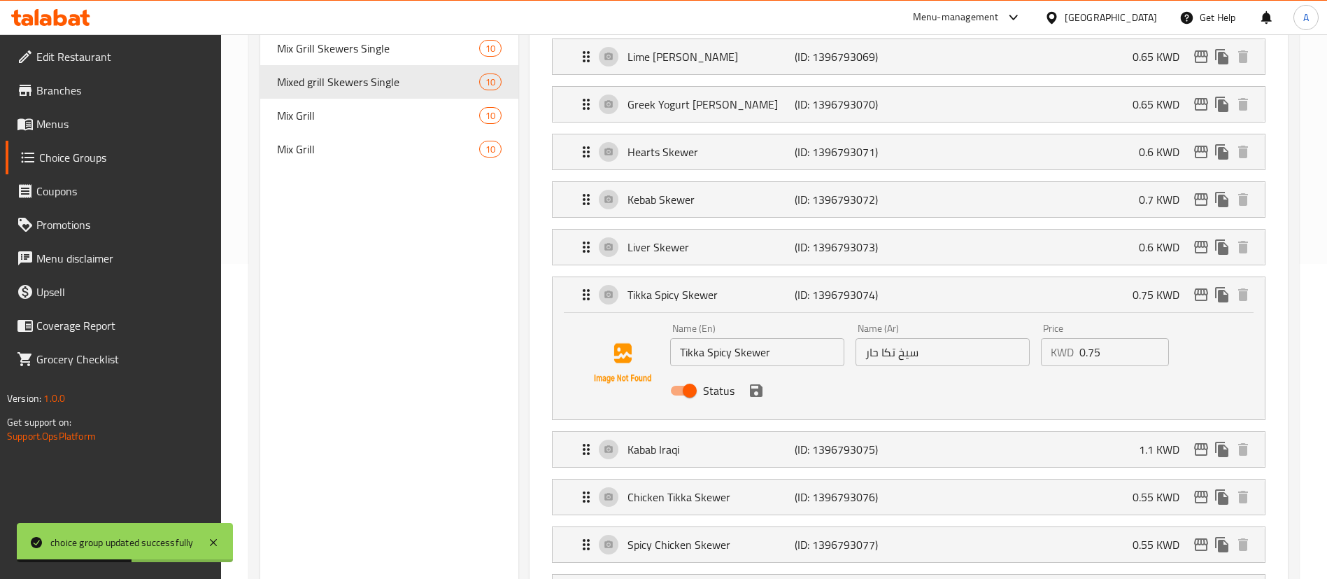
click at [1122, 338] on input "0.75" at bounding box center [1125, 352] width 90 height 28
drag, startPoint x: 759, startPoint y: 353, endPoint x: 868, endPoint y: 342, distance: 109.7
click at [758, 382] on icon "save" at bounding box center [756, 390] width 17 height 17
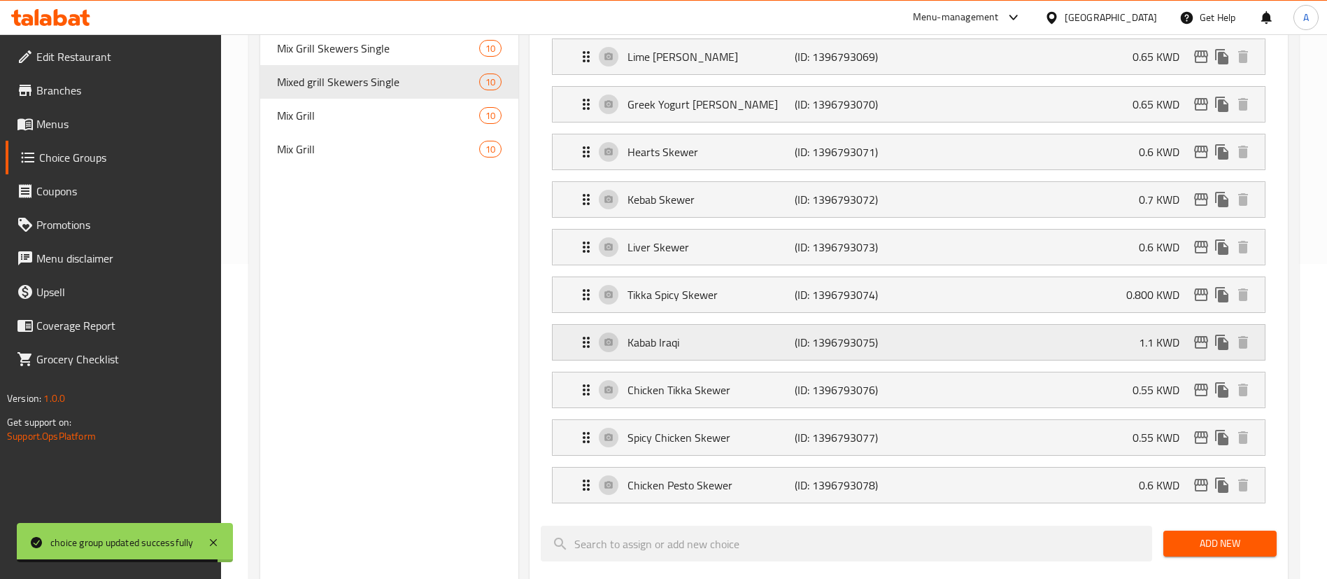
type input "0.800"
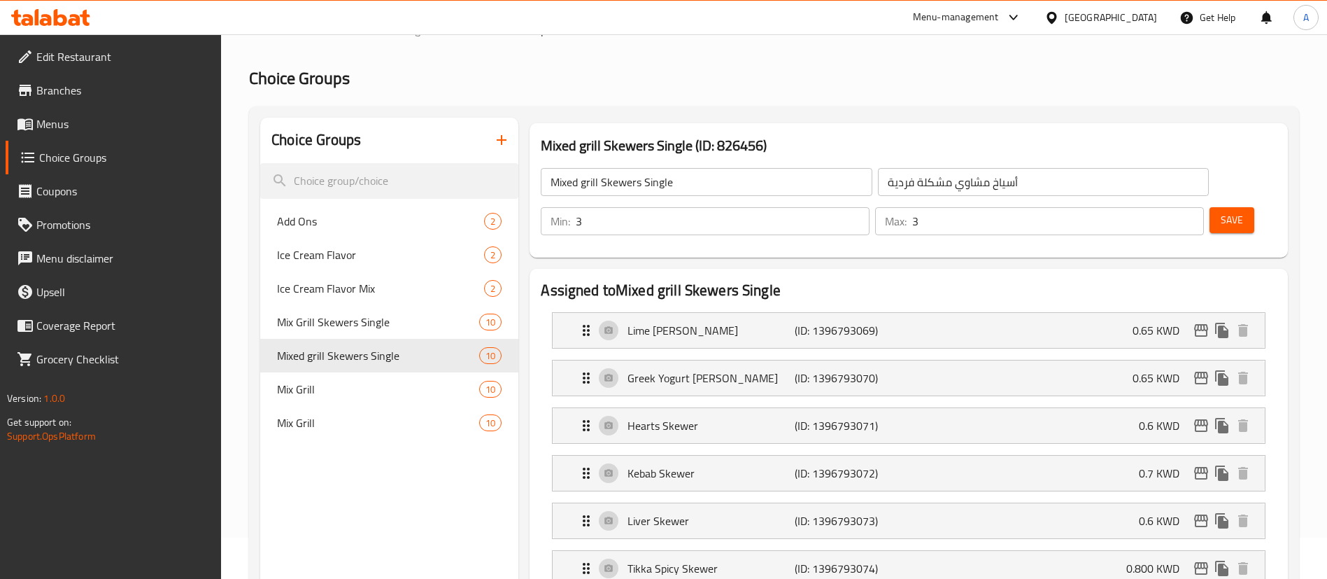
scroll to position [0, 0]
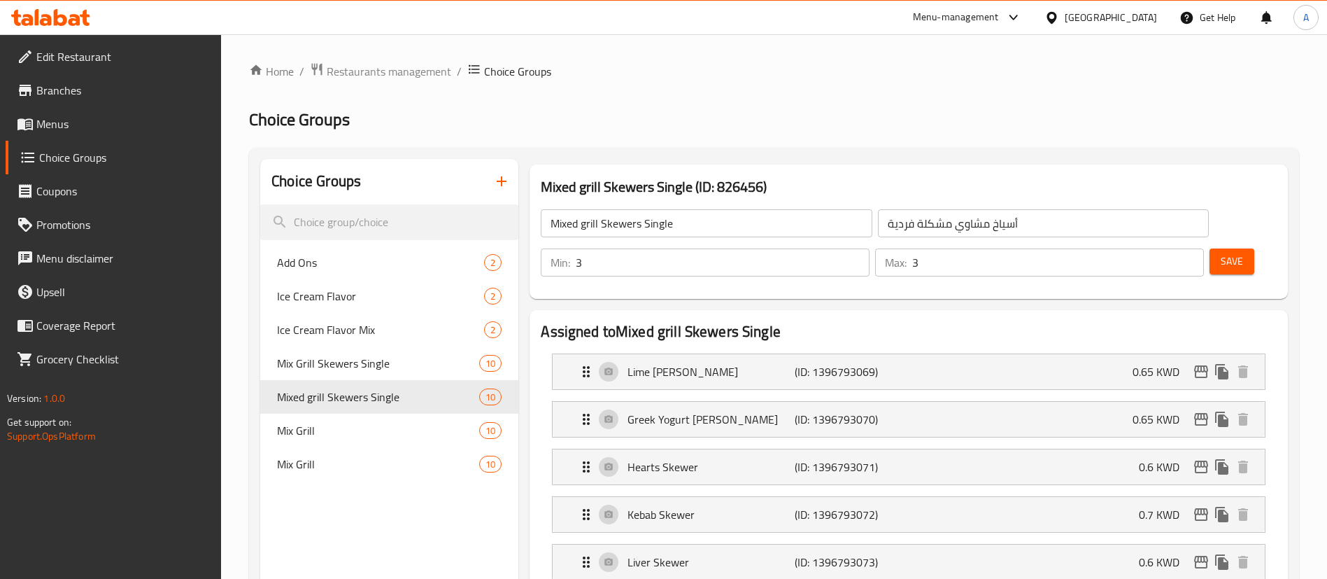
click at [1229, 248] on button "Save" at bounding box center [1232, 261] width 45 height 26
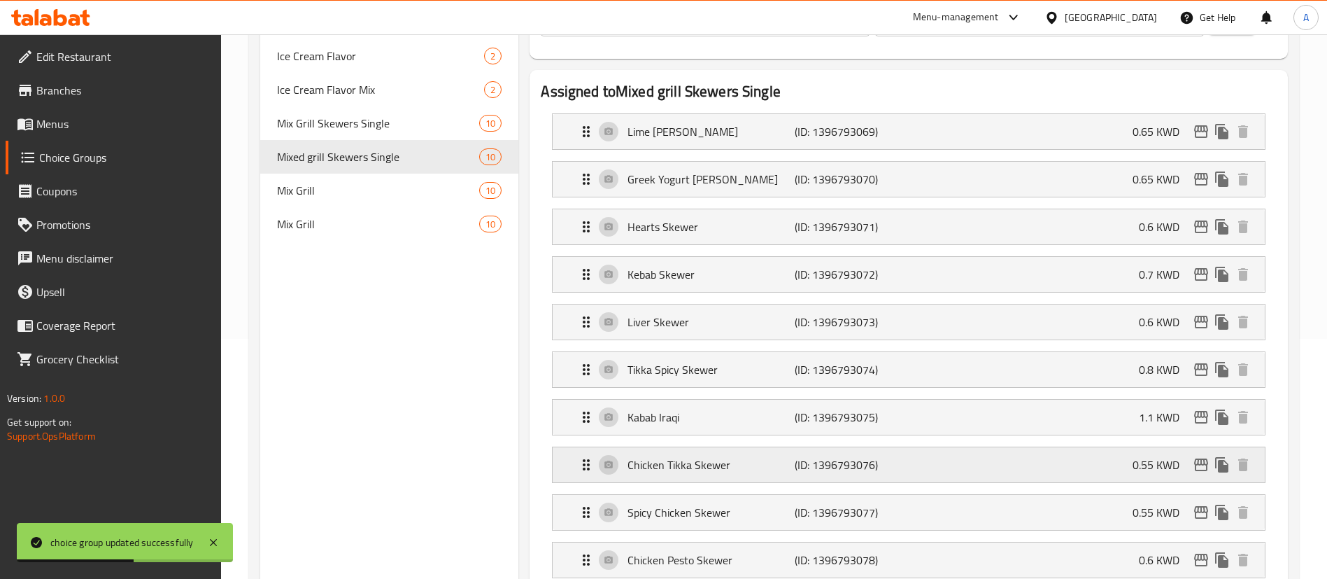
scroll to position [210, 0]
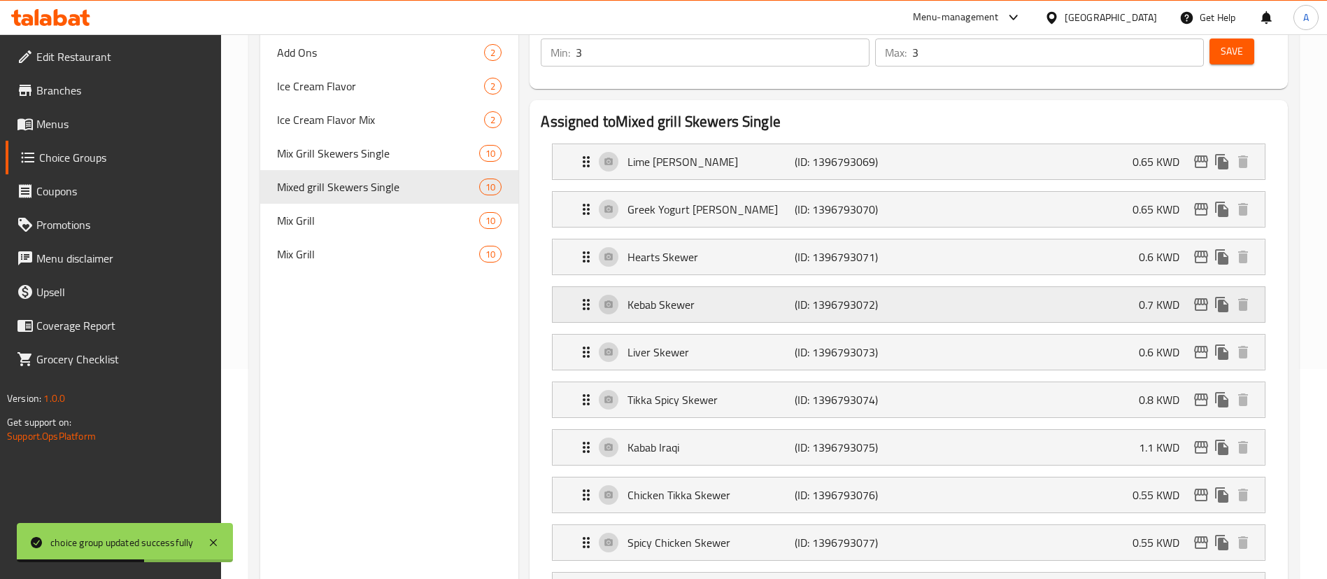
click at [701, 296] on p "Kebab Skewer" at bounding box center [711, 304] width 167 height 17
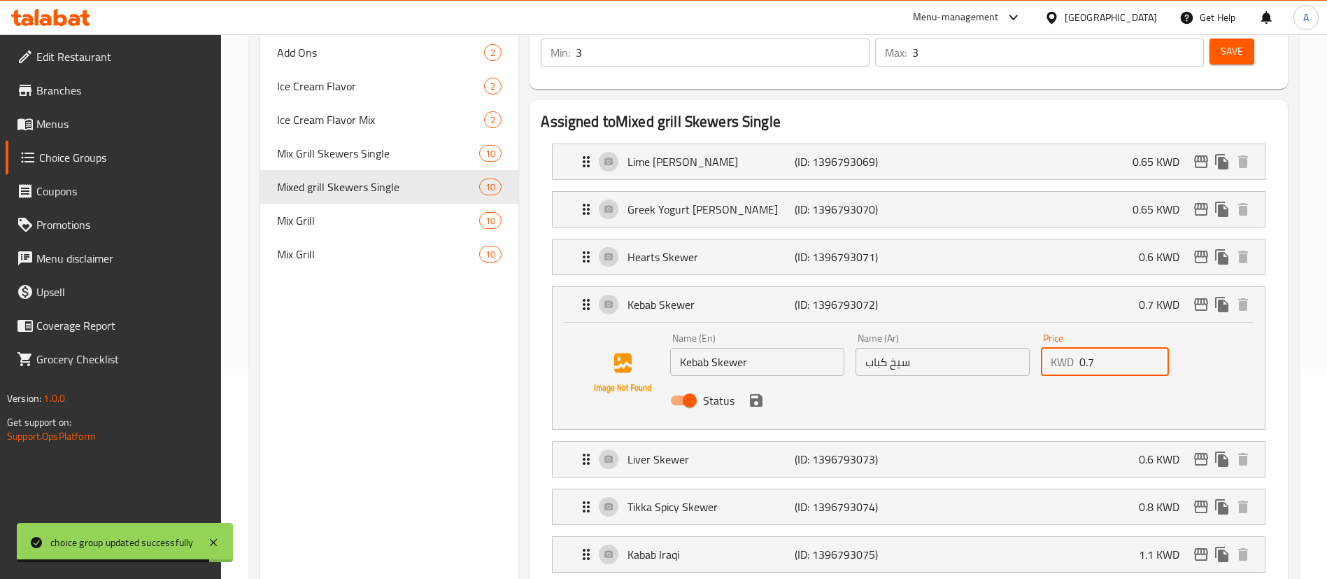
drag, startPoint x: 1112, startPoint y: 330, endPoint x: 1123, endPoint y: 330, distance: 11.2
click at [1121, 348] on input "0.7" at bounding box center [1125, 362] width 90 height 28
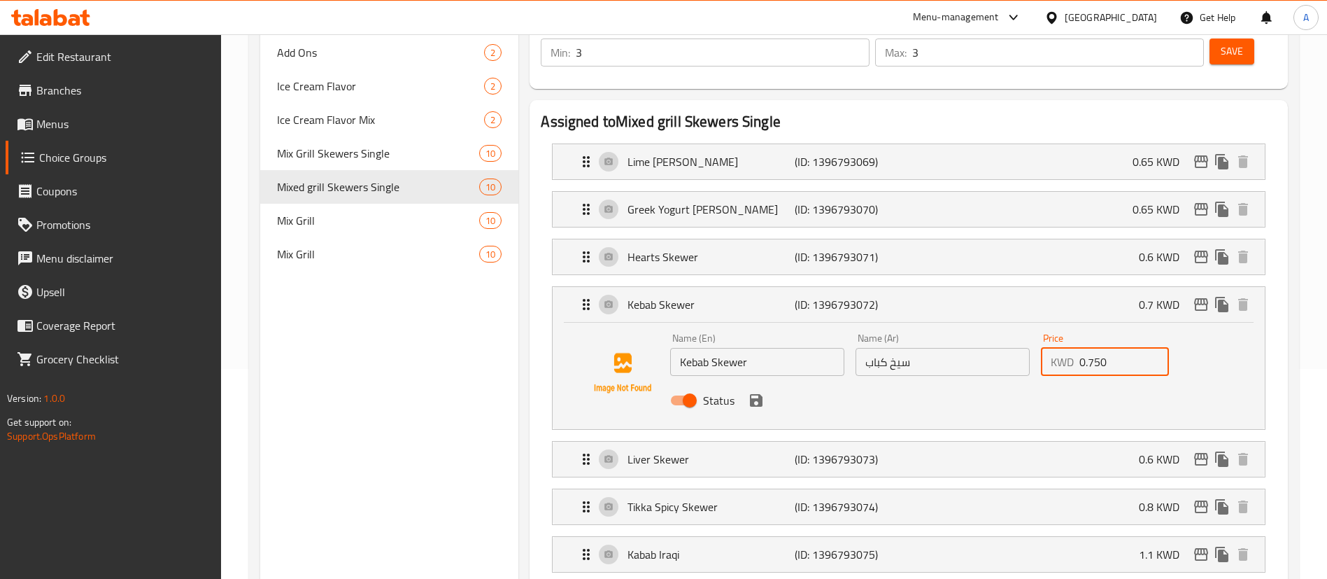
click at [758, 392] on icon "save" at bounding box center [756, 400] width 17 height 17
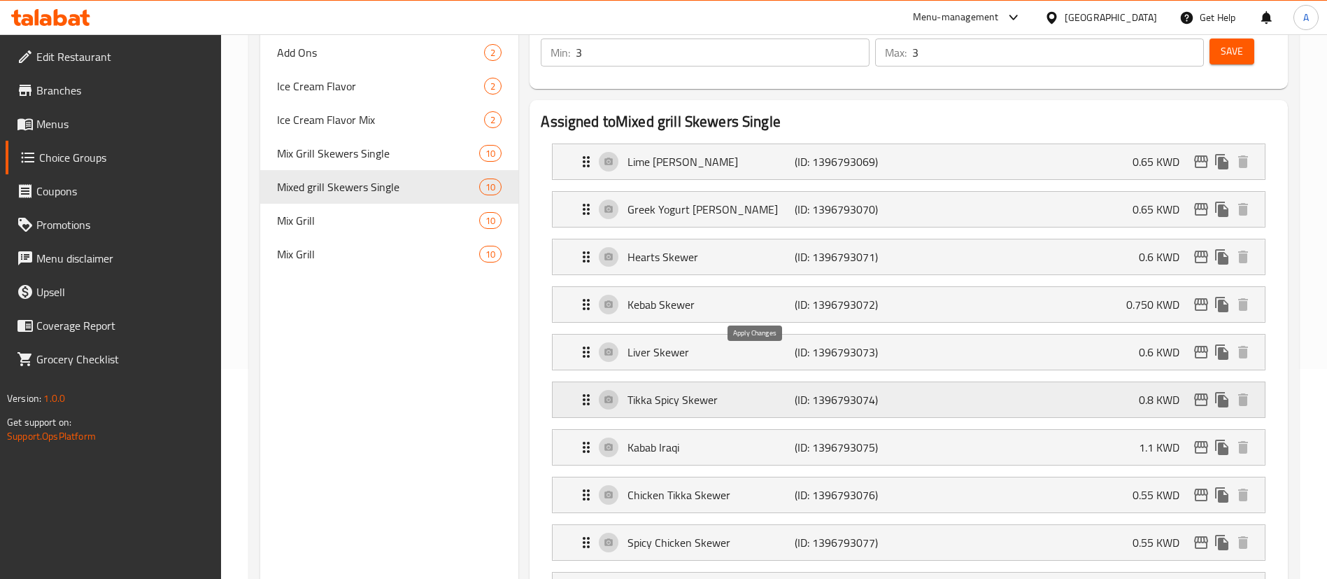
type input "0.750"
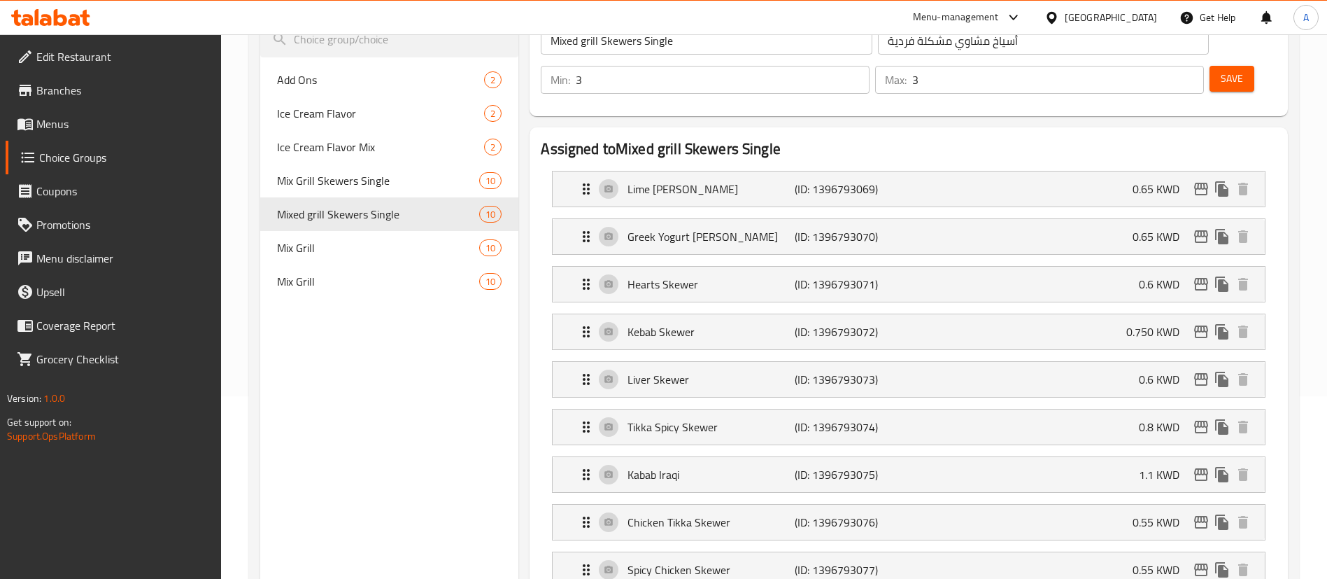
scroll to position [0, 0]
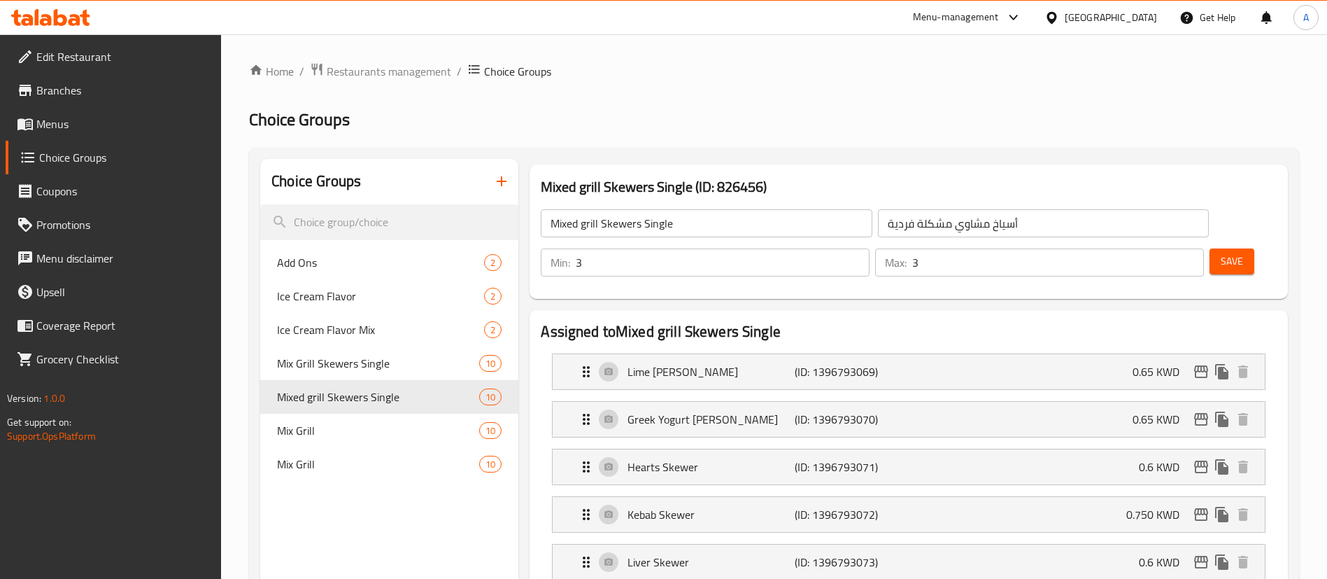
click at [1215, 248] on button "Save" at bounding box center [1232, 261] width 45 height 26
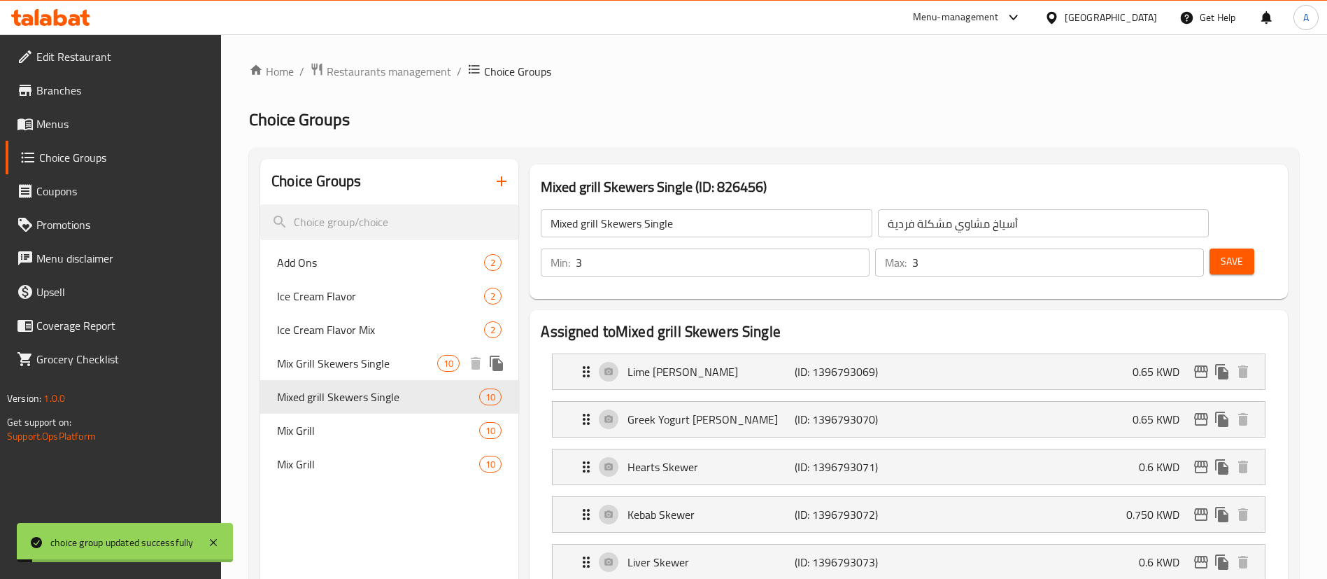
click at [352, 367] on span "Mix Grill Skewers Single" at bounding box center [357, 363] width 160 height 17
type input "Mix Grill Skewers Single"
type input "2"
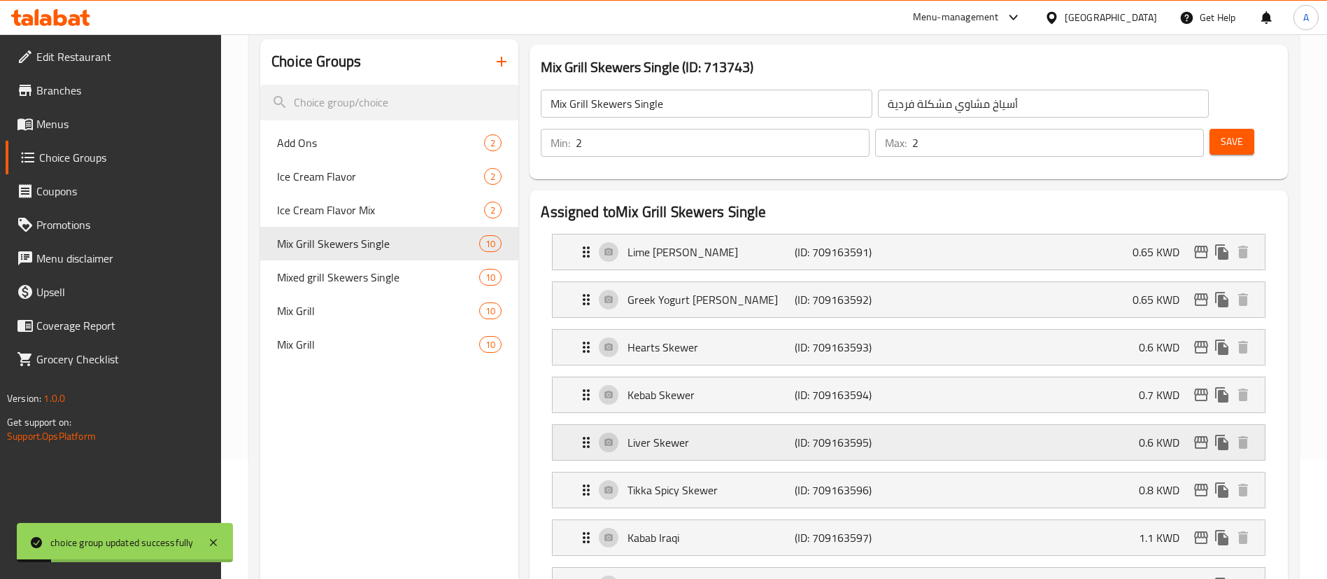
scroll to position [210, 0]
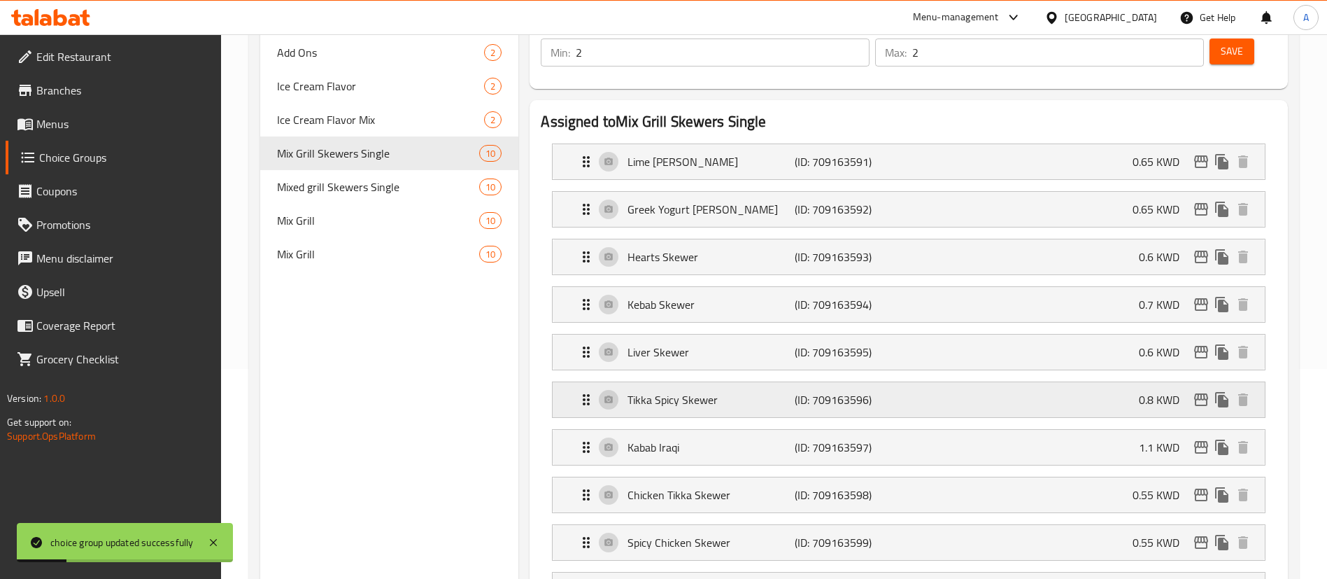
click at [810, 382] on div "Tikka Spicy Skewer (ID: 709163596) 0.8 KWD" at bounding box center [913, 399] width 670 height 35
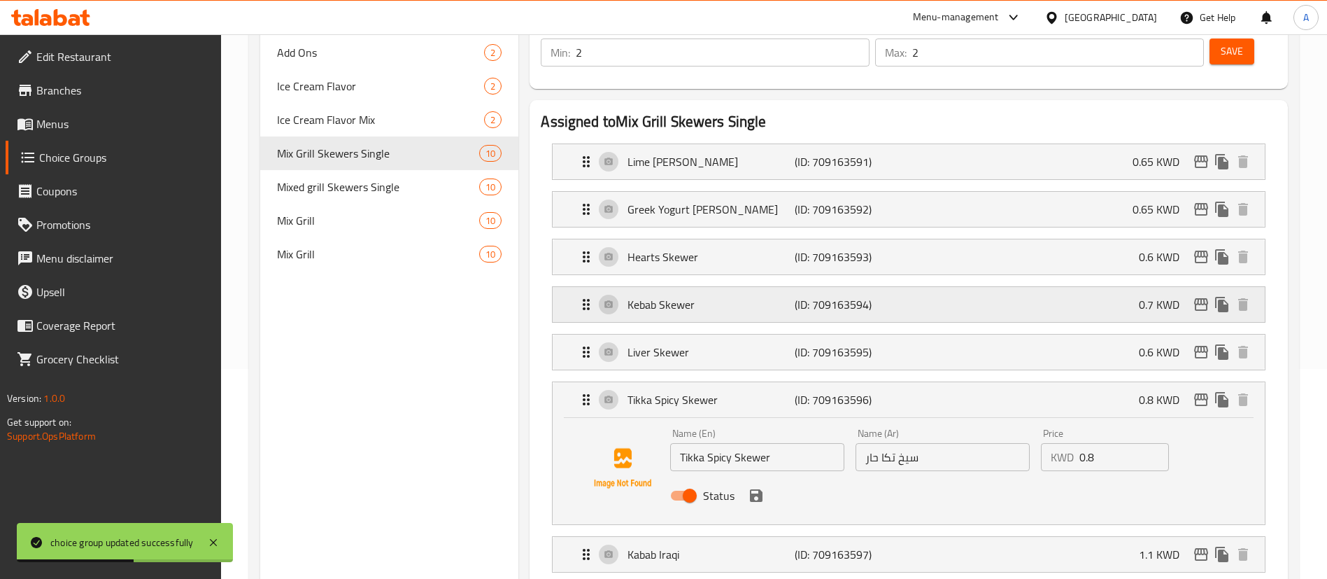
click at [720, 287] on div "Kebab Skewer (ID: 709163594) 0.7 KWD" at bounding box center [913, 304] width 670 height 35
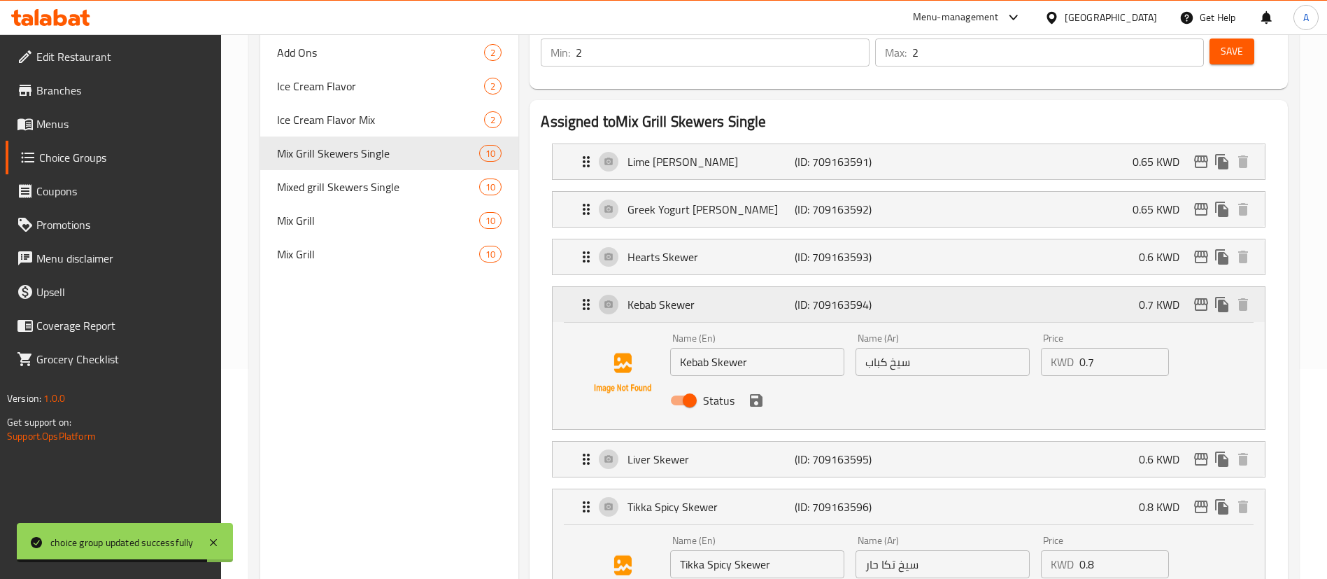
click at [740, 296] on p "Kebab Skewer" at bounding box center [711, 304] width 167 height 17
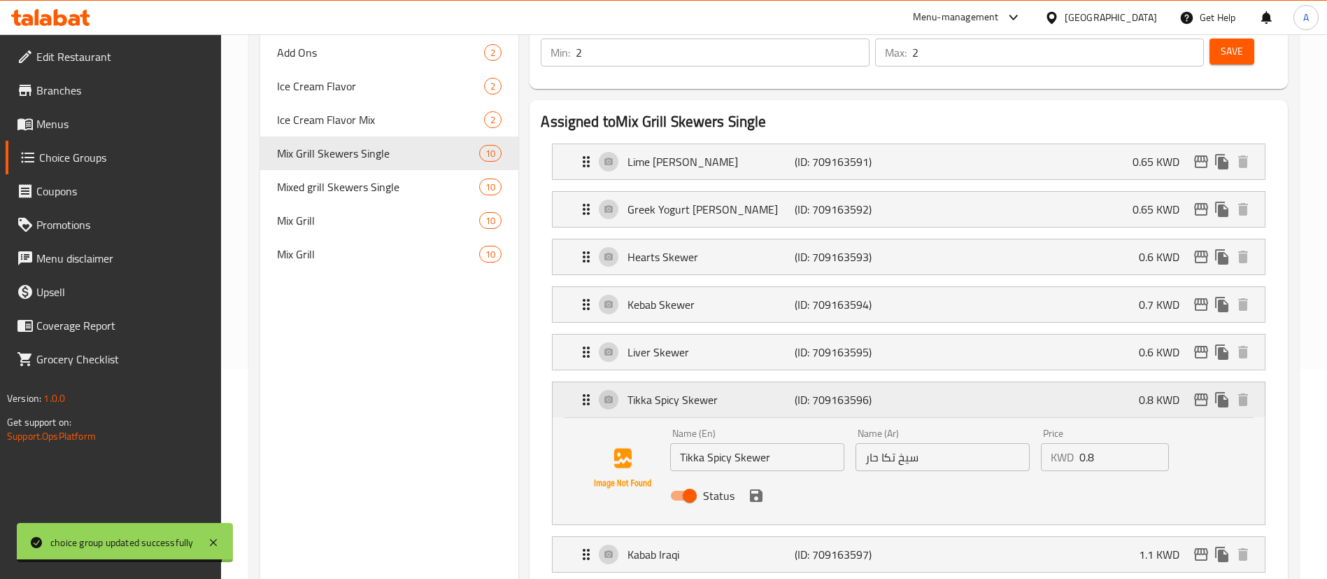
click at [741, 382] on div "Tikka Spicy Skewer (ID: 709163596) 0.8 KWD" at bounding box center [913, 399] width 670 height 35
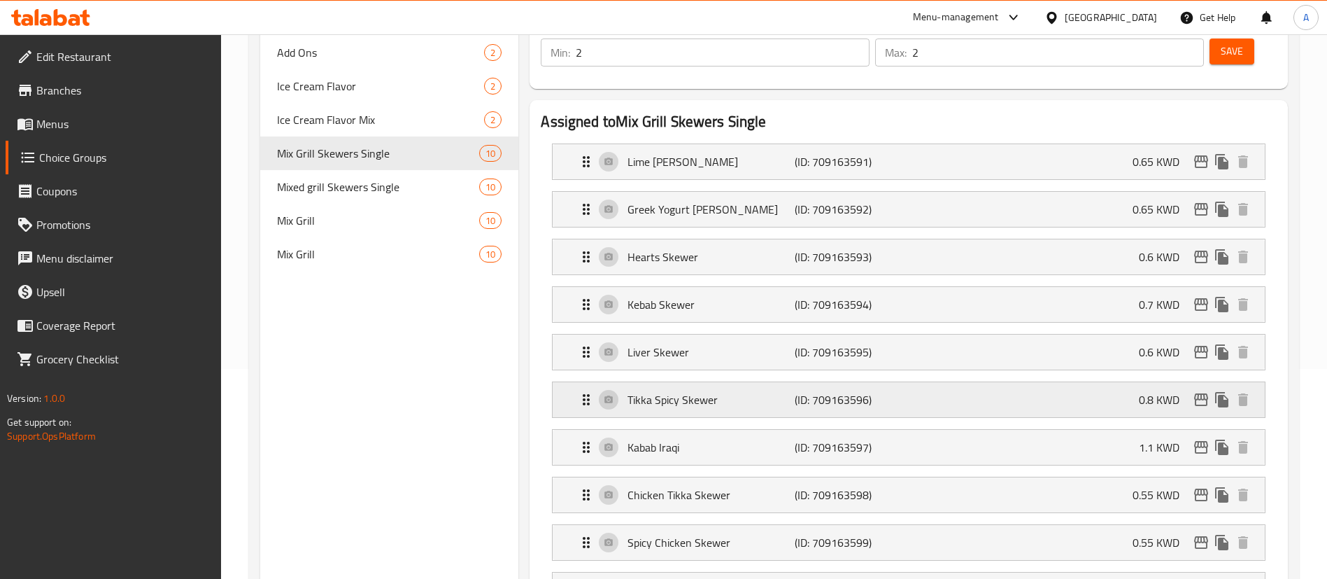
click at [766, 391] on p "Tikka Spicy Skewer" at bounding box center [711, 399] width 167 height 17
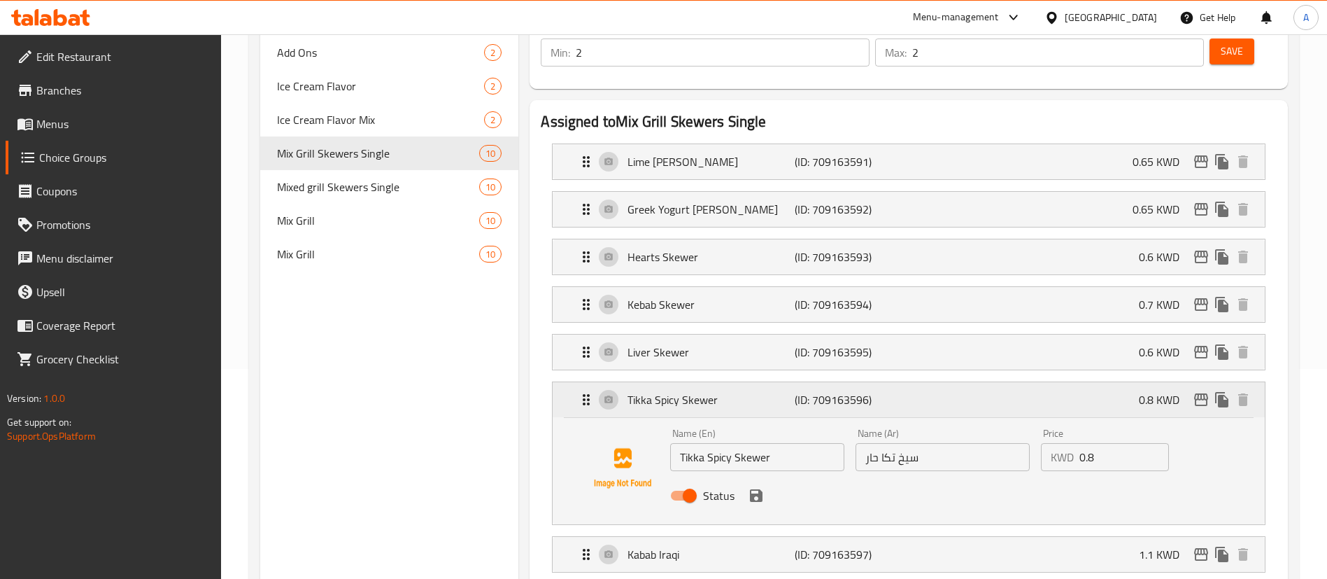
click at [772, 382] on div "Tikka Spicy Skewer (ID: 709163596) 0.8 KWD" at bounding box center [913, 399] width 670 height 35
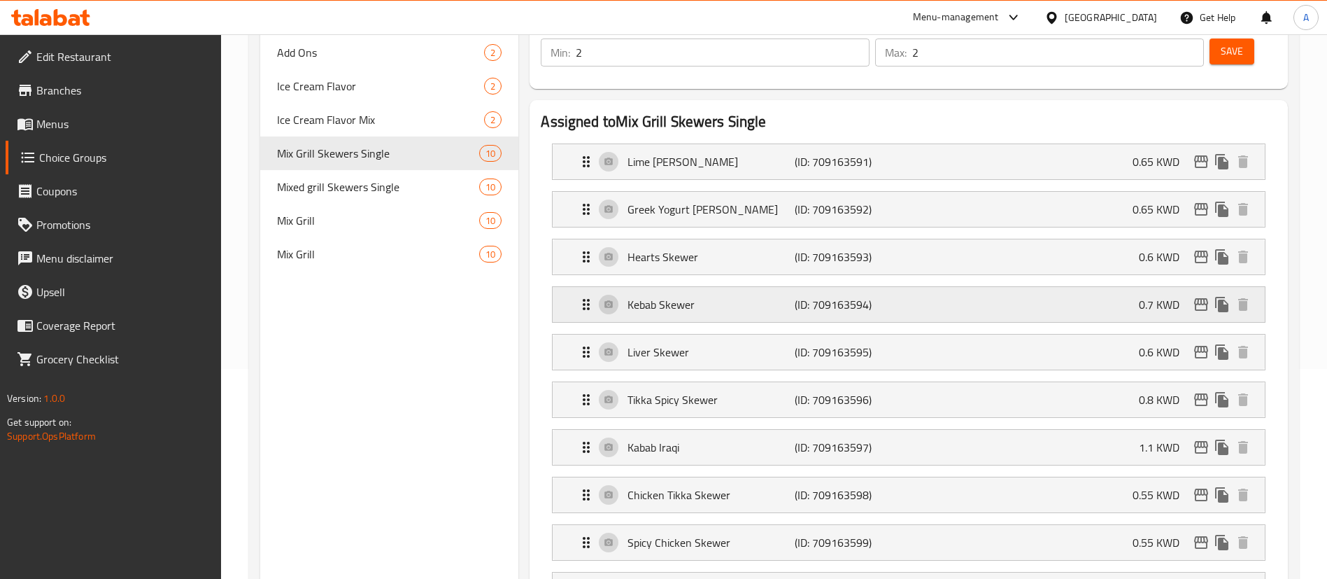
click at [693, 296] on p "Kebab Skewer" at bounding box center [711, 304] width 167 height 17
